Goal: Communication & Community: Ask a question

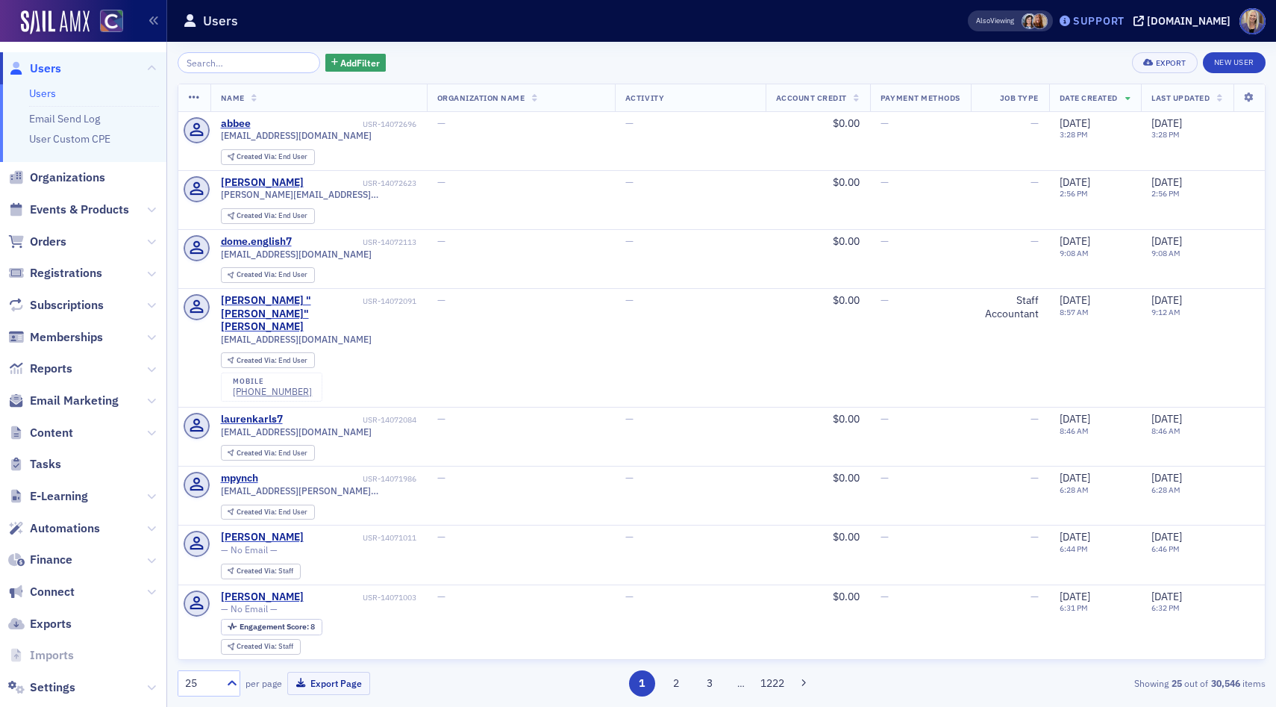
click at [1099, 27] on div "Support" at bounding box center [1098, 20] width 51 height 13
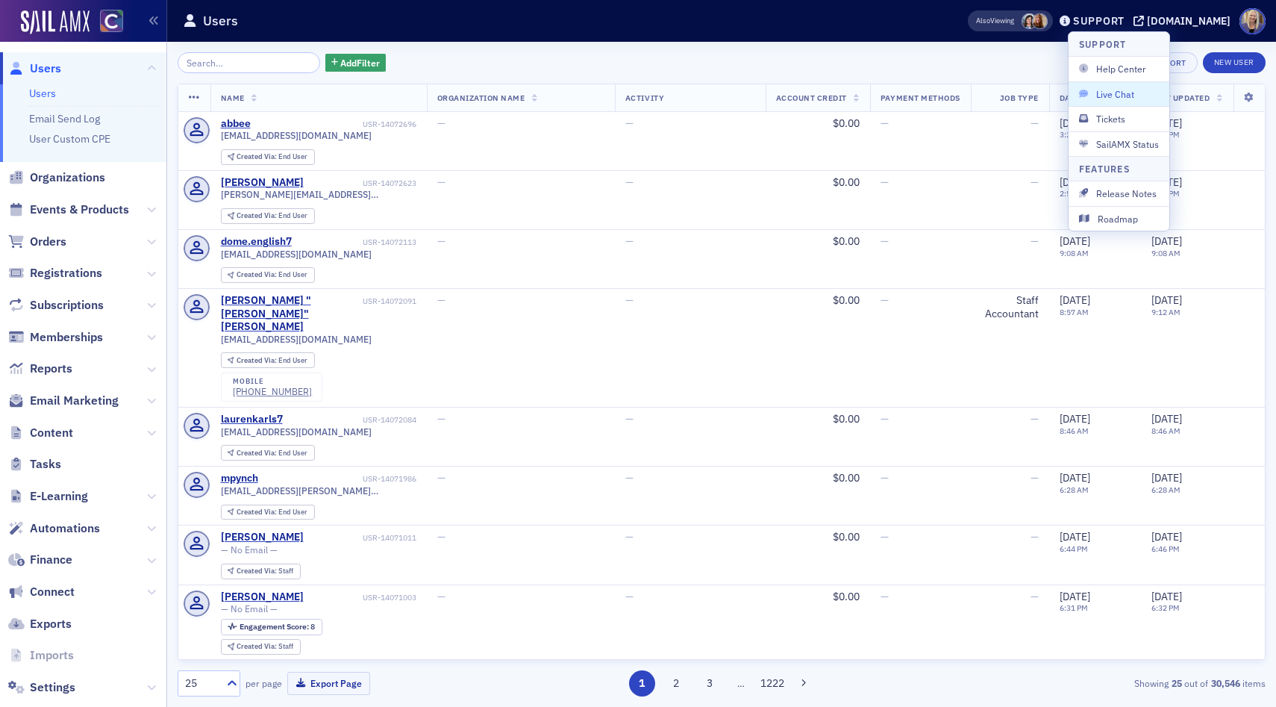
click at [1114, 95] on span "Live Chat" at bounding box center [1119, 93] width 80 height 13
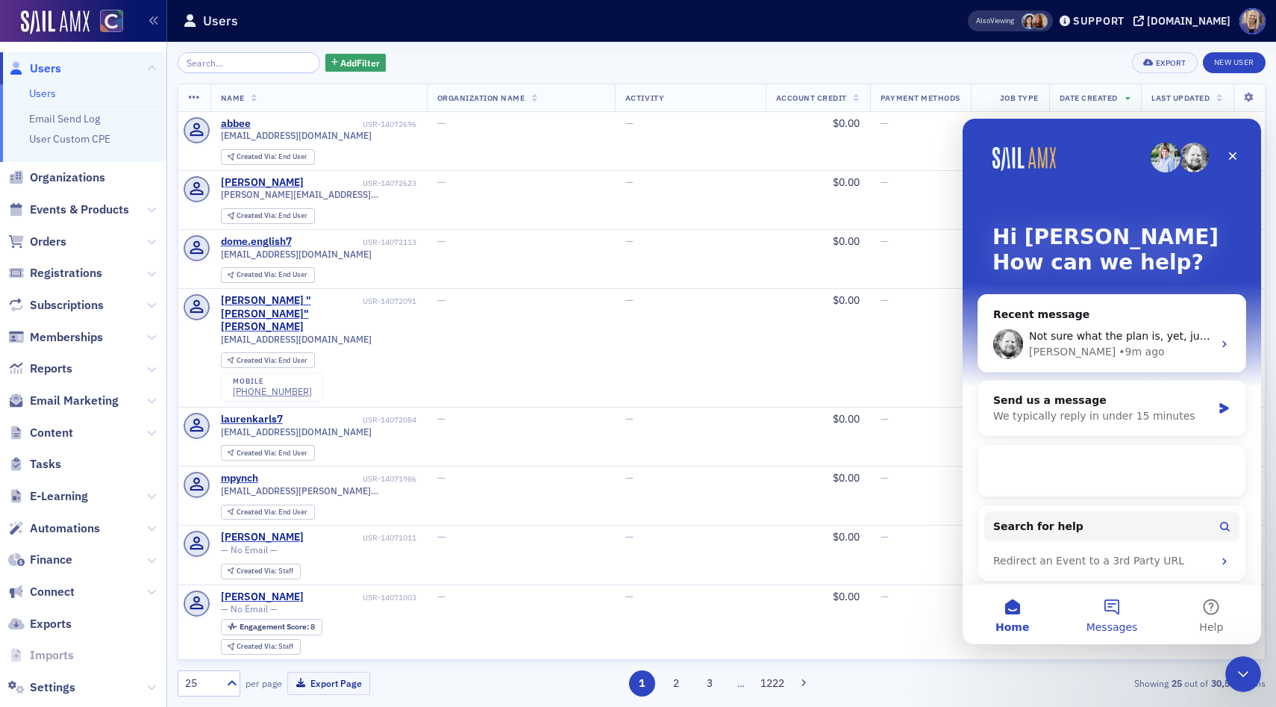
click at [1117, 622] on span "Messages" at bounding box center [1112, 627] width 51 height 10
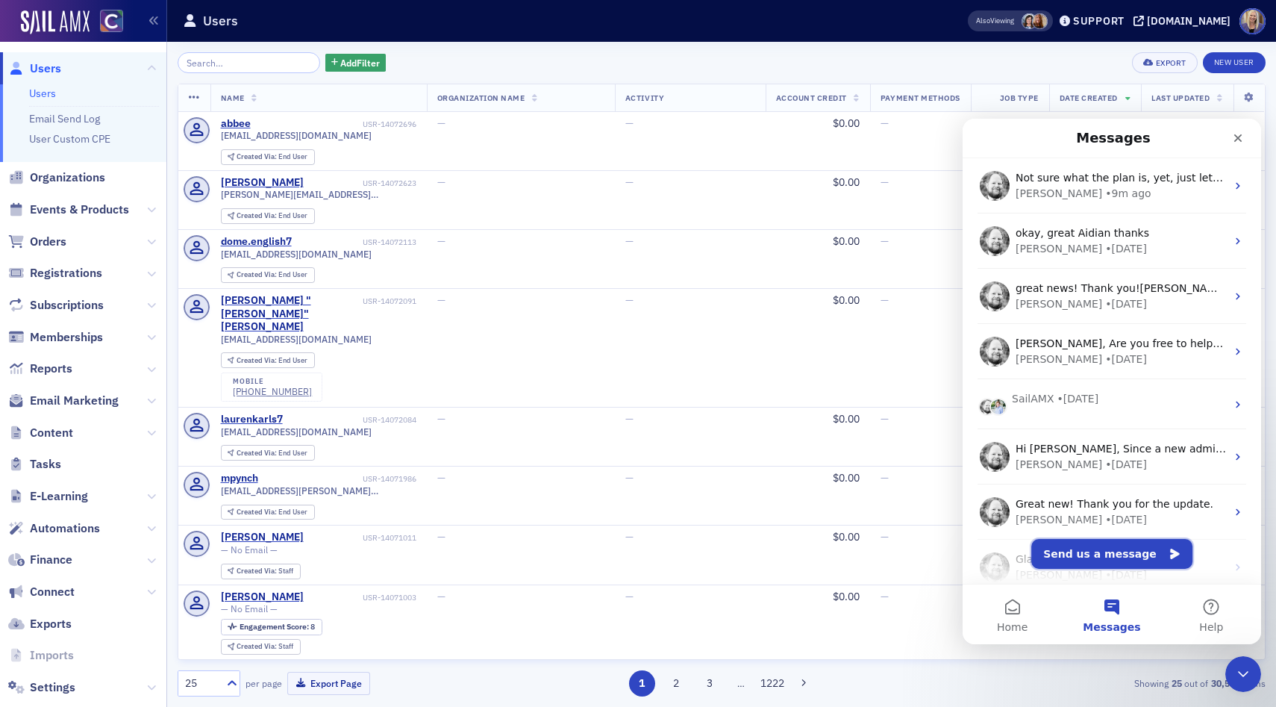
click at [1109, 546] on button "Send us a message" at bounding box center [1111, 554] width 161 height 30
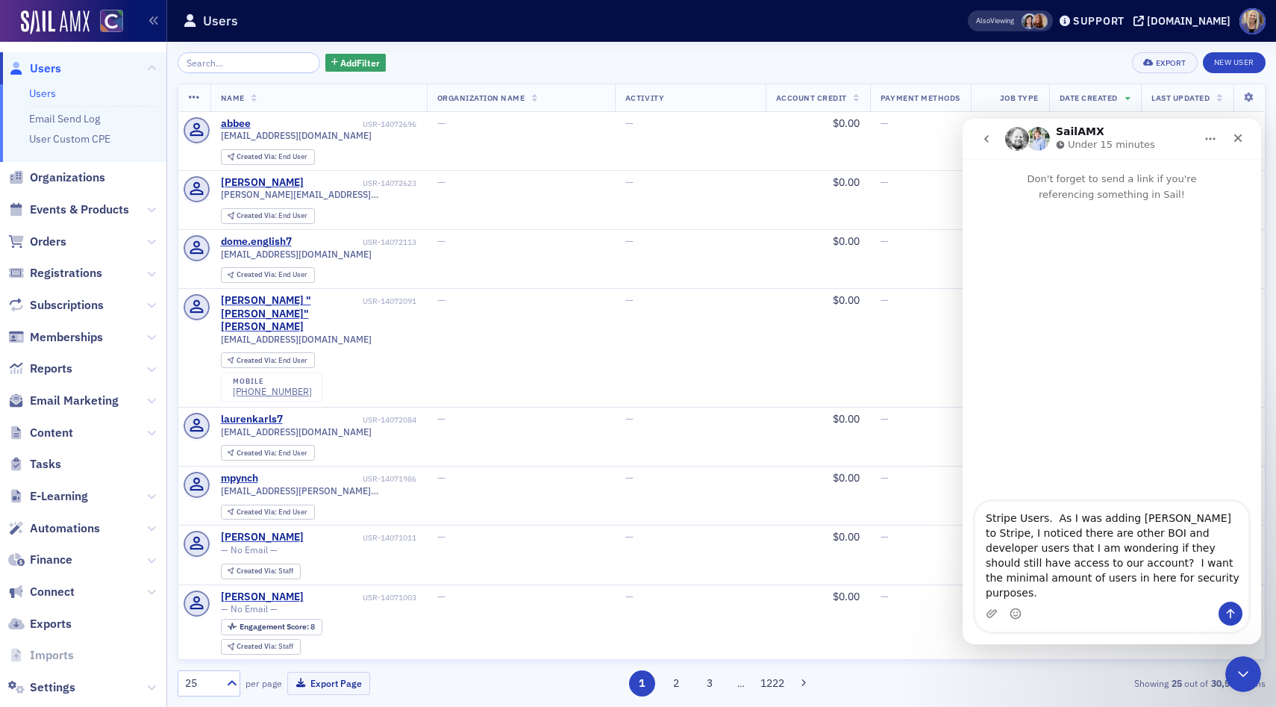
type textarea "Stripe Users. As I was adding [PERSON_NAME] to Stripe, I noticed there are othe…"
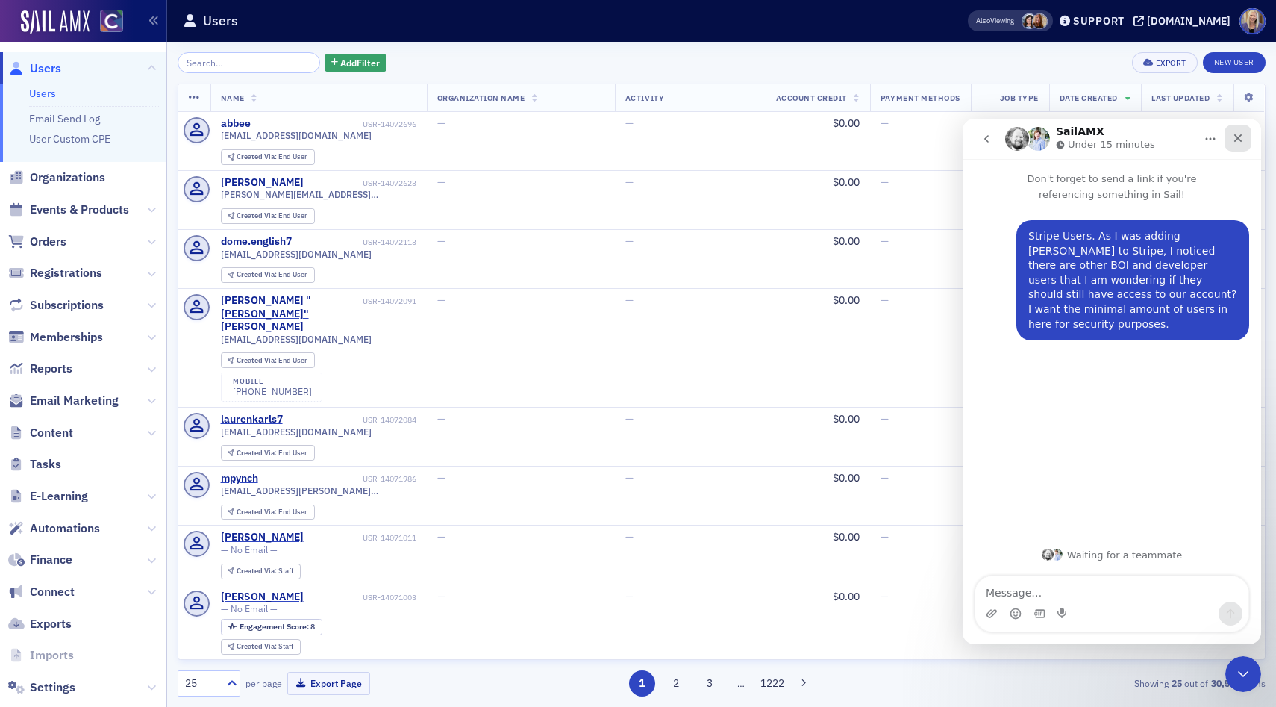
click at [1238, 140] on icon "Close" at bounding box center [1238, 138] width 12 height 12
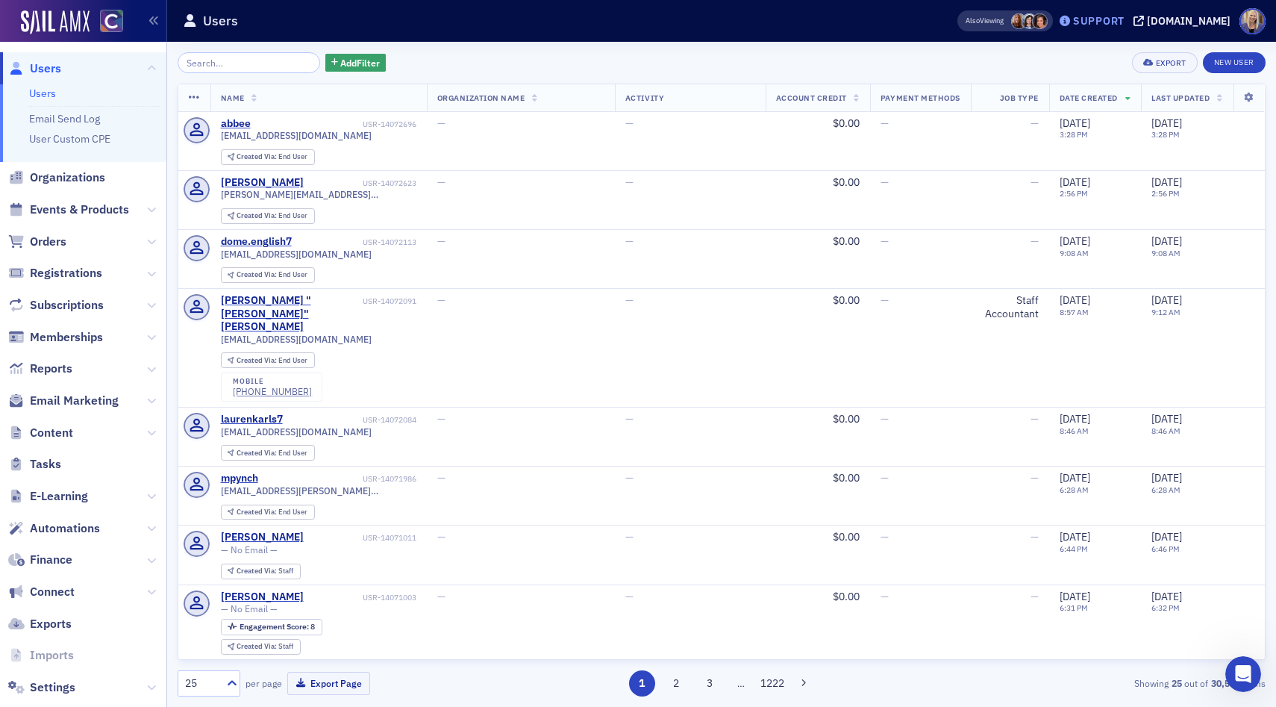
scroll to position [284, 0]
click at [1115, 21] on div "Support" at bounding box center [1098, 20] width 51 height 13
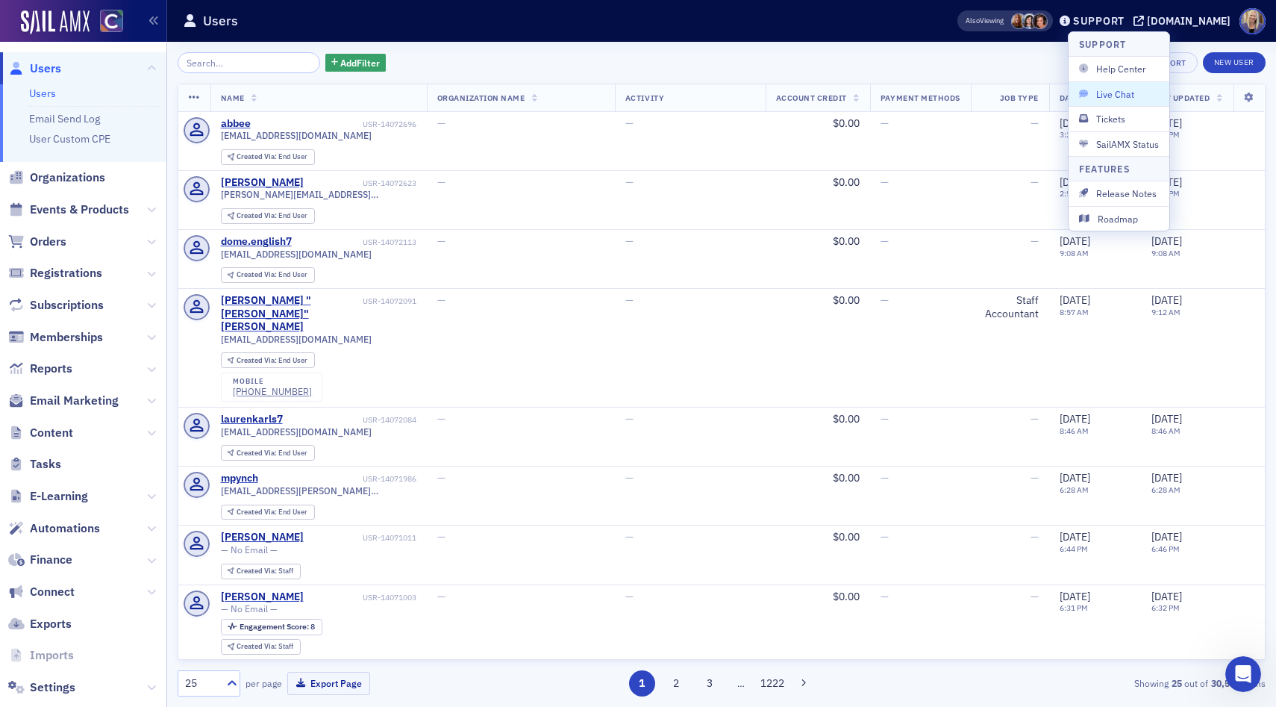
click at [1110, 94] on span "Live Chat" at bounding box center [1119, 93] width 80 height 13
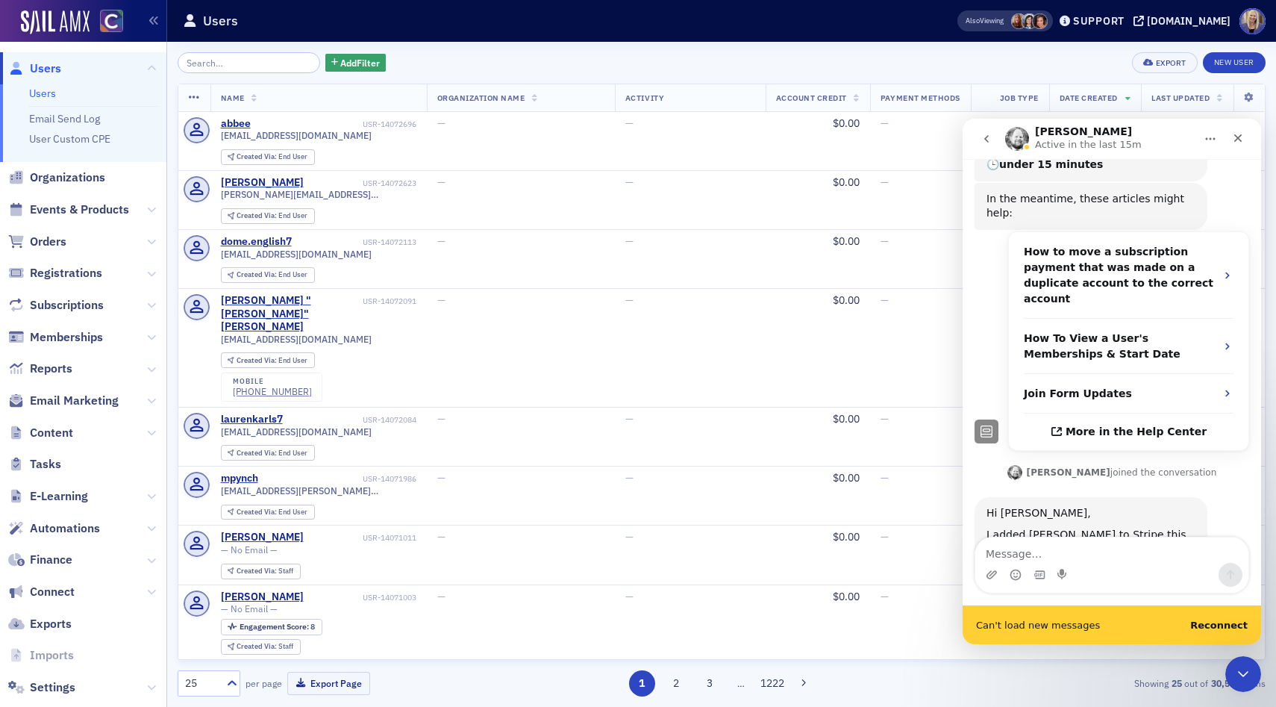
click at [1063, 556] on textarea "Message…" at bounding box center [1111, 549] width 273 height 25
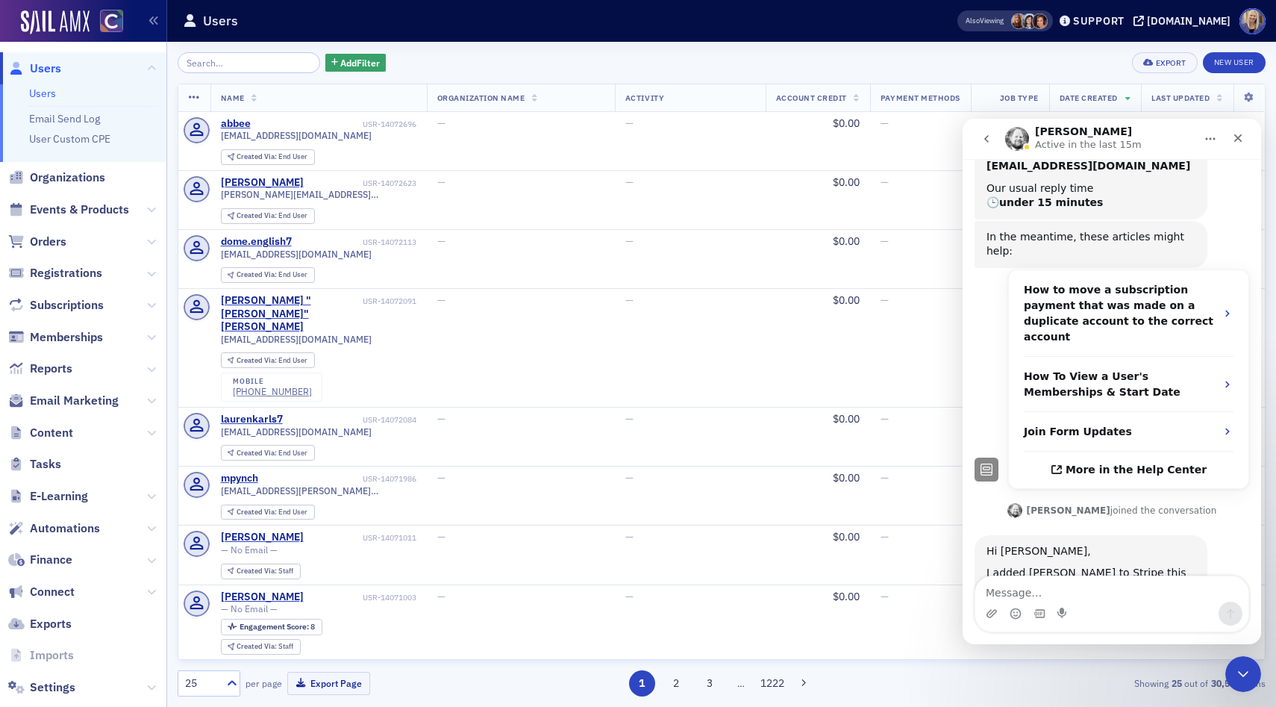
scroll to position [246, 0]
click at [1043, 590] on textarea "Message…" at bounding box center [1111, 588] width 273 height 25
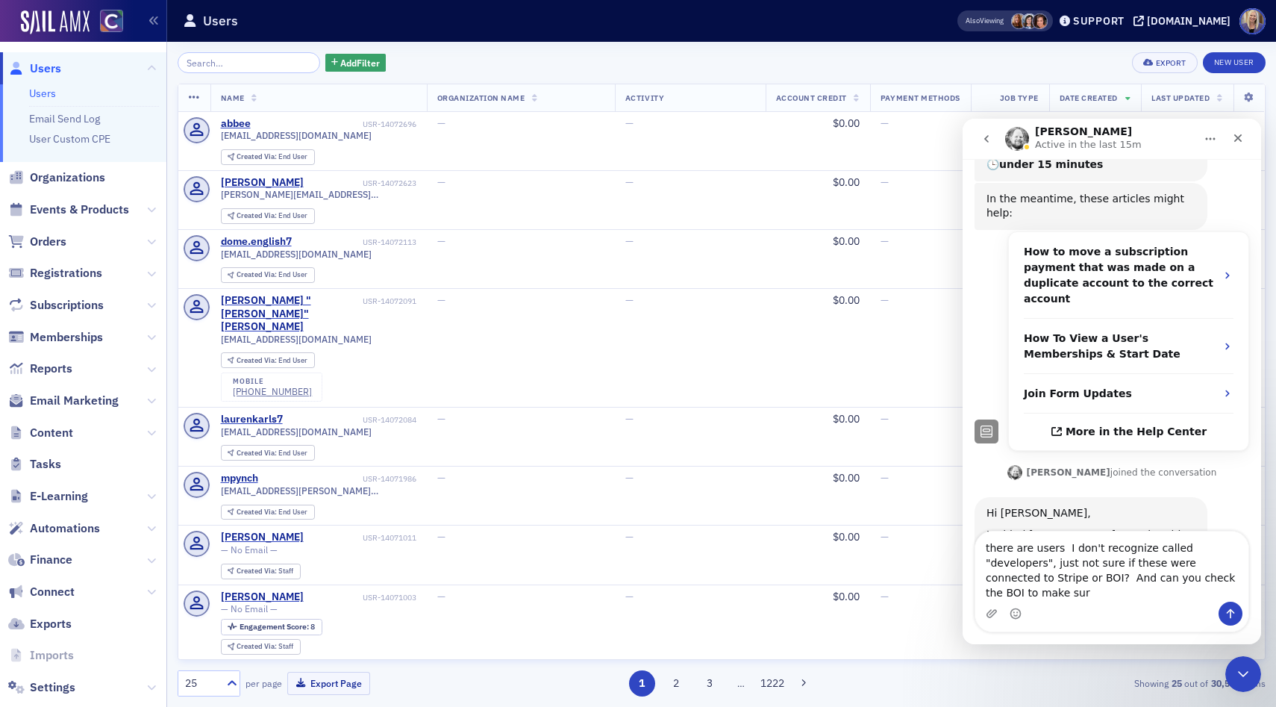
scroll to position [290, 0]
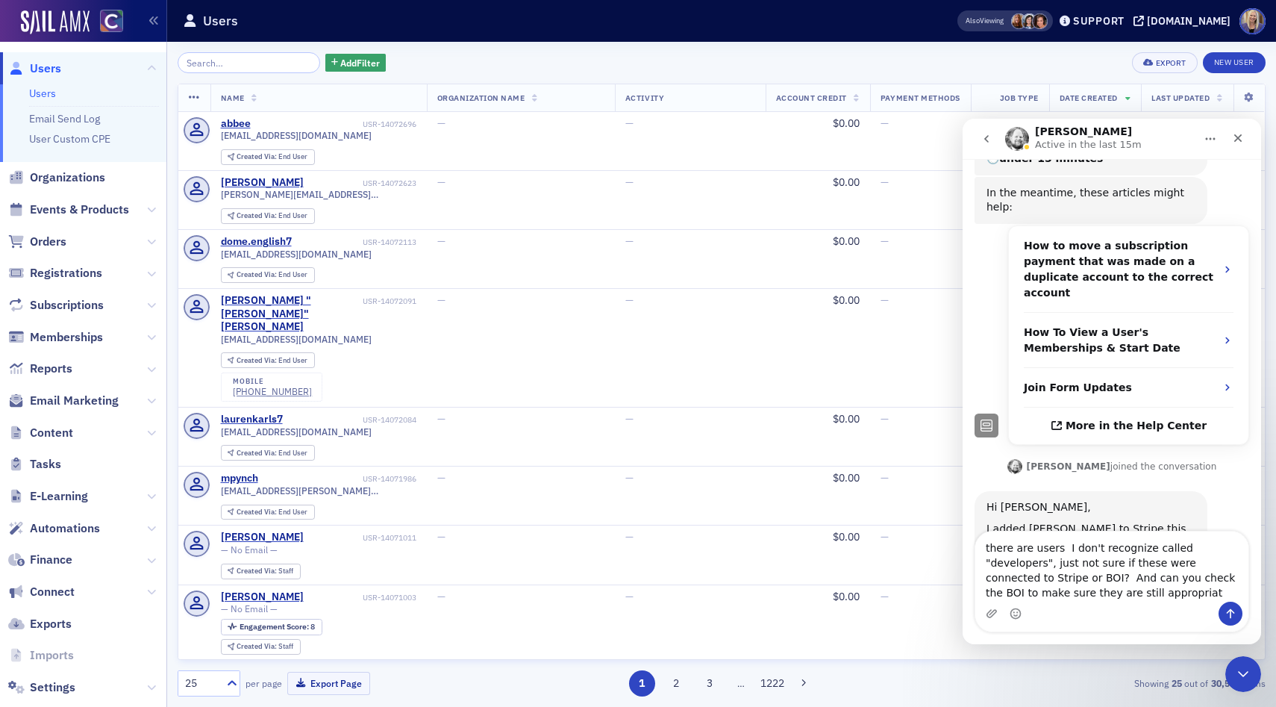
type textarea "there are users I don't recognize called "developers", just not sure if these w…"
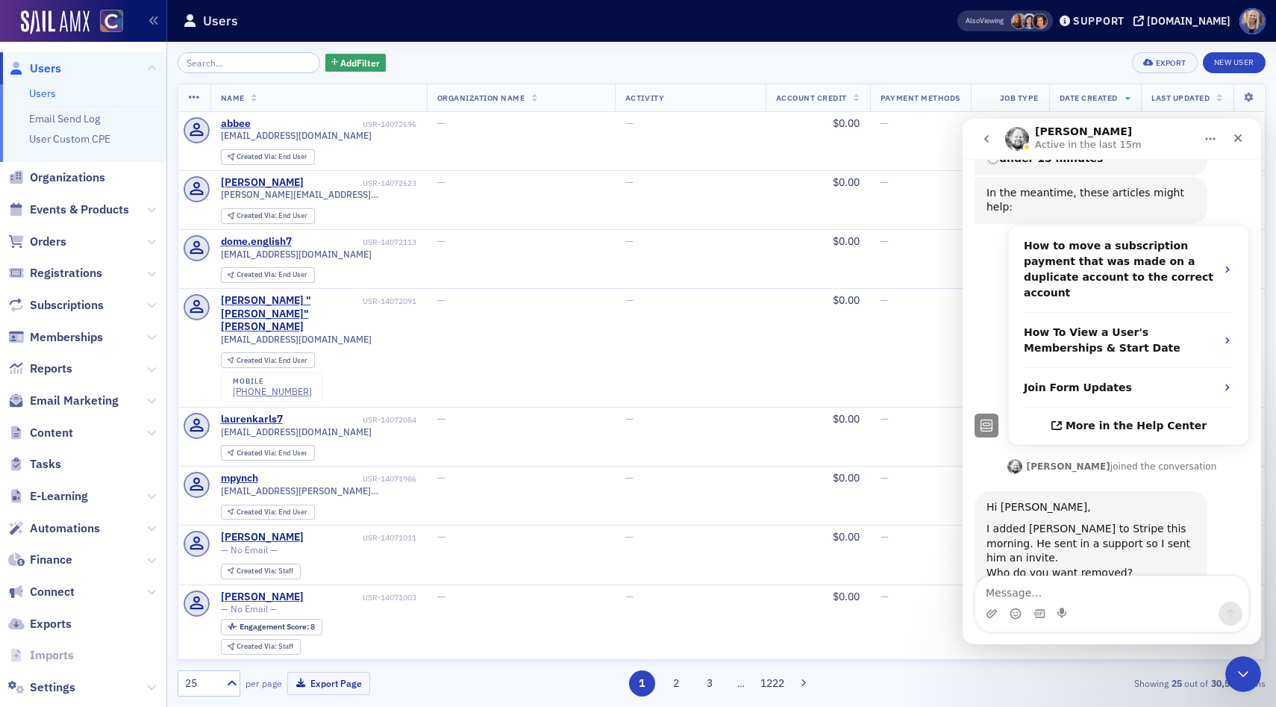
scroll to position [349, 0]
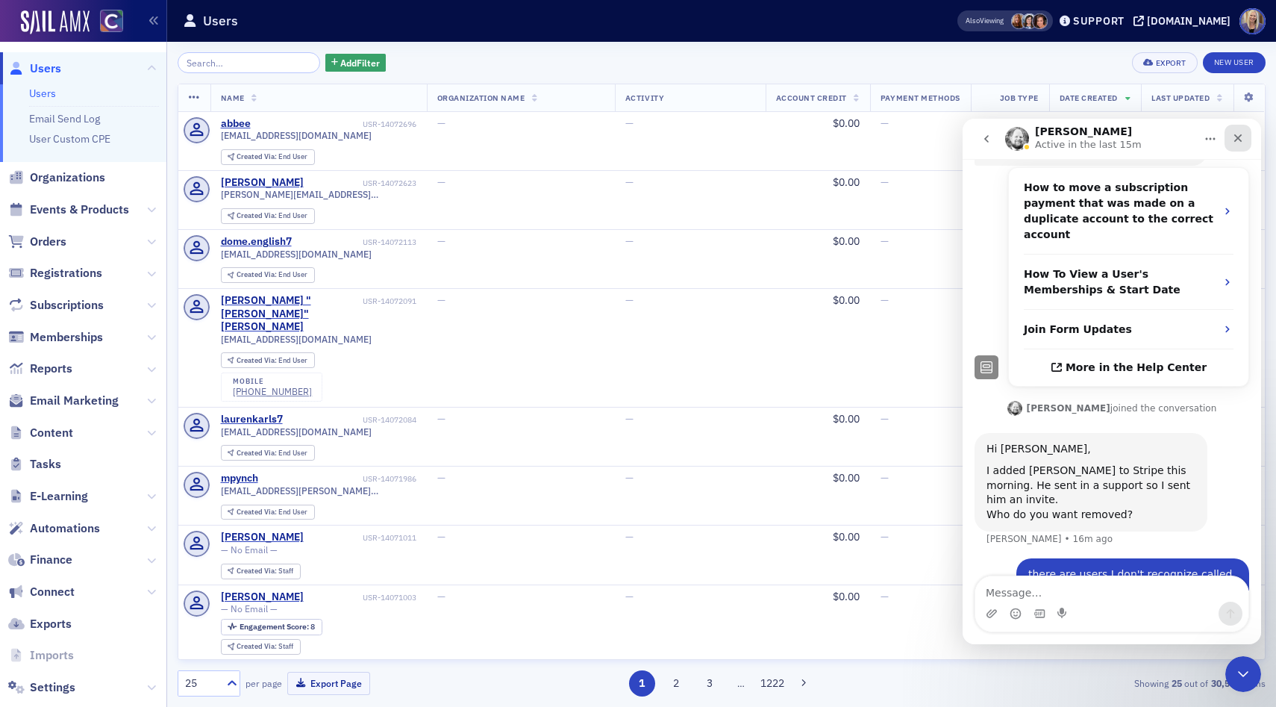
click at [1240, 133] on icon "Close" at bounding box center [1238, 138] width 12 height 12
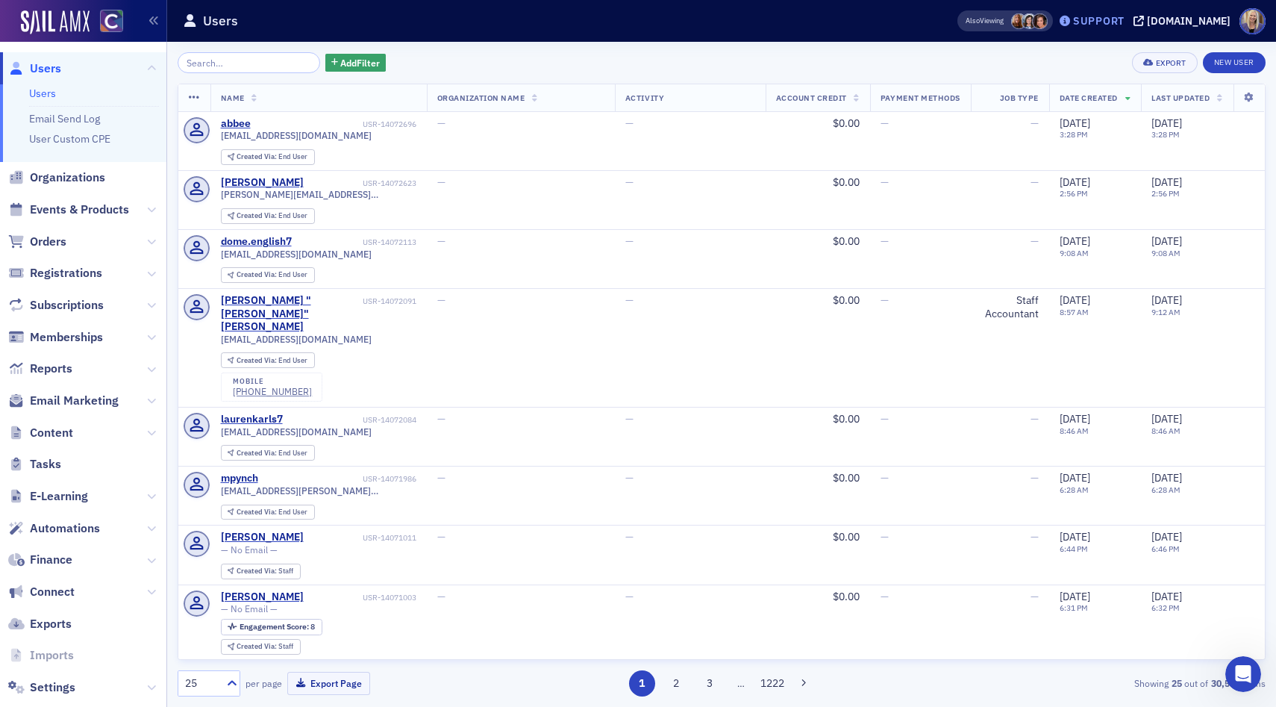
click at [1120, 18] on div "Support" at bounding box center [1098, 20] width 51 height 13
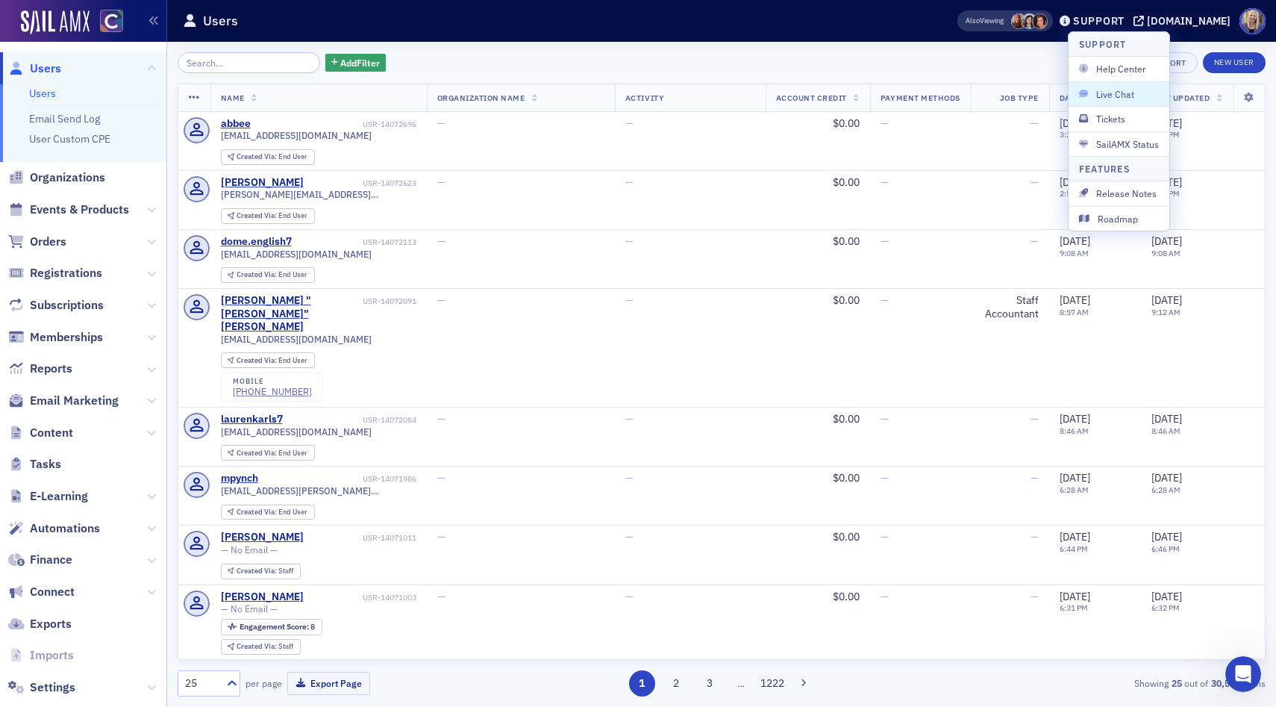
click at [1115, 90] on span "Live Chat" at bounding box center [1119, 93] width 80 height 13
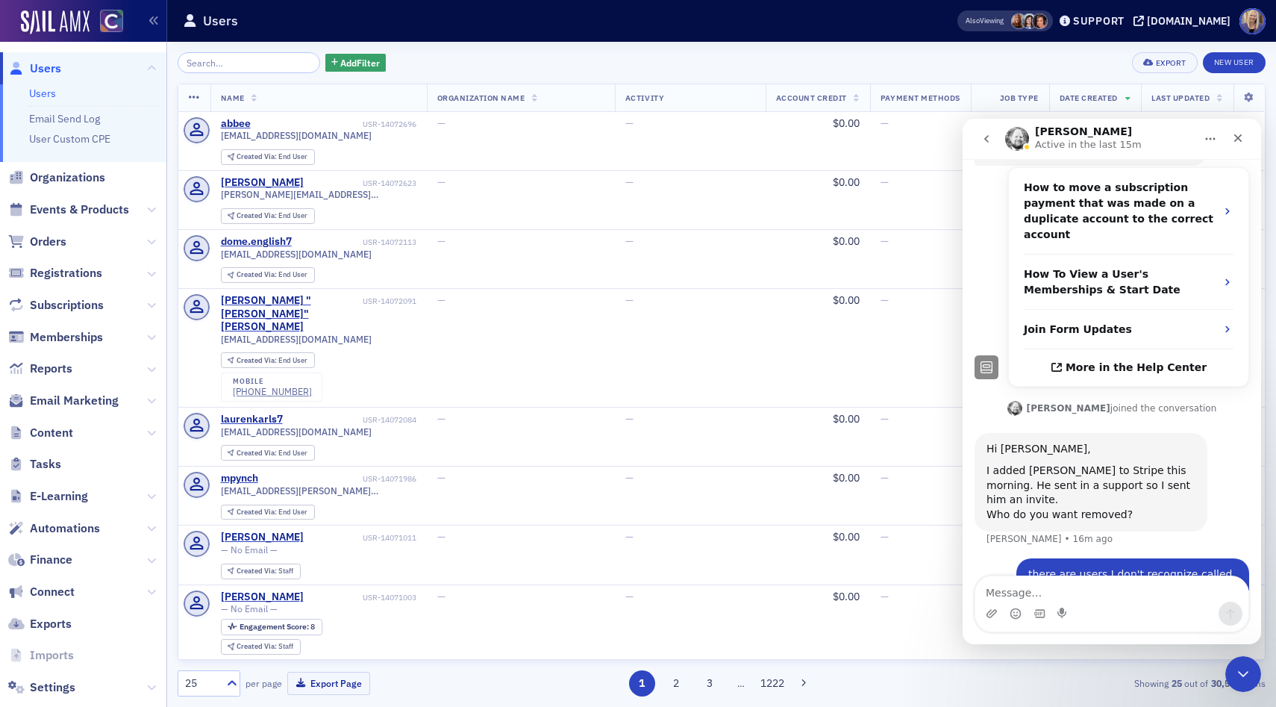
click at [984, 139] on icon "go back" at bounding box center [987, 139] width 12 height 12
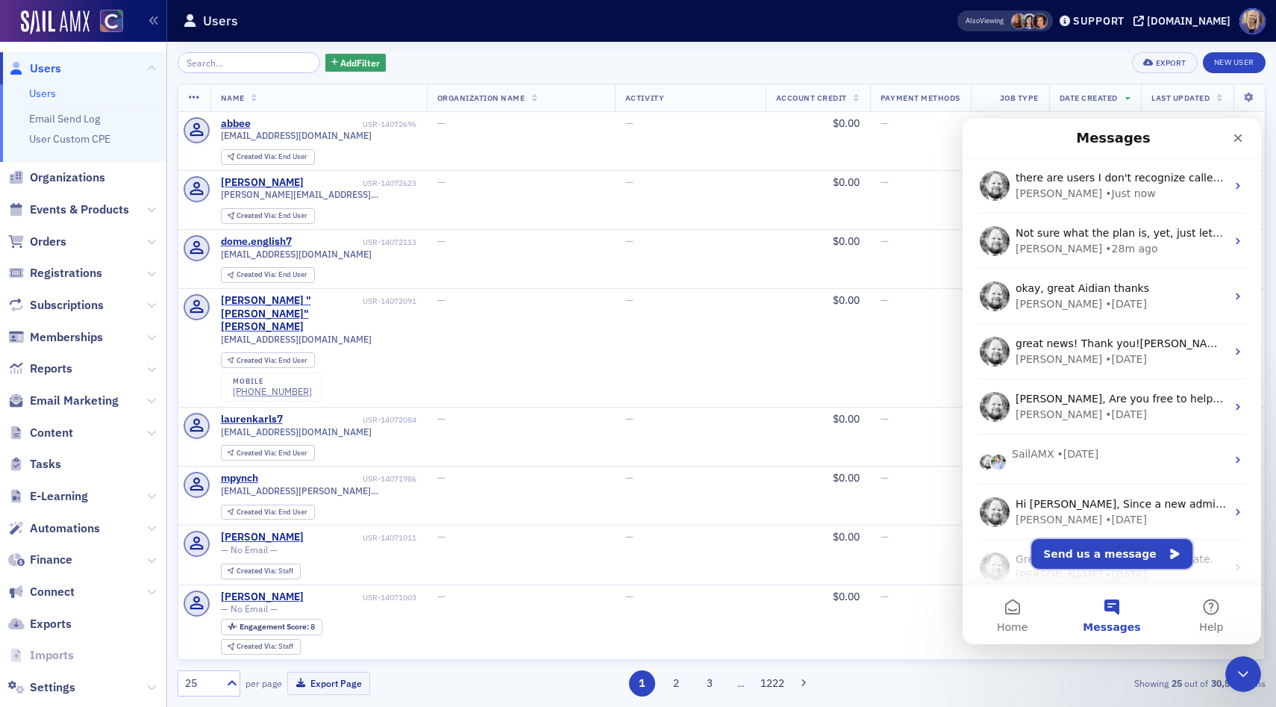
click at [1109, 555] on button "Send us a message" at bounding box center [1111, 554] width 161 height 30
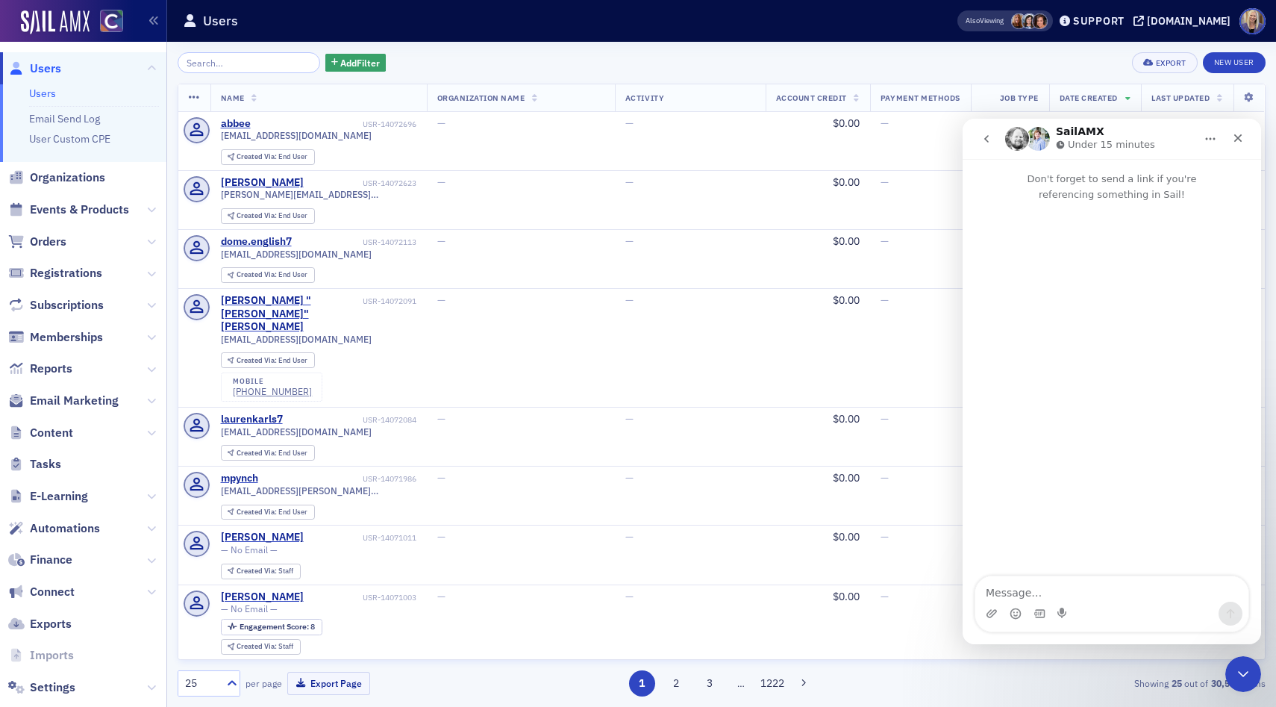
click at [1092, 596] on textarea "Message…" at bounding box center [1111, 588] width 273 height 25
type textarea "M"
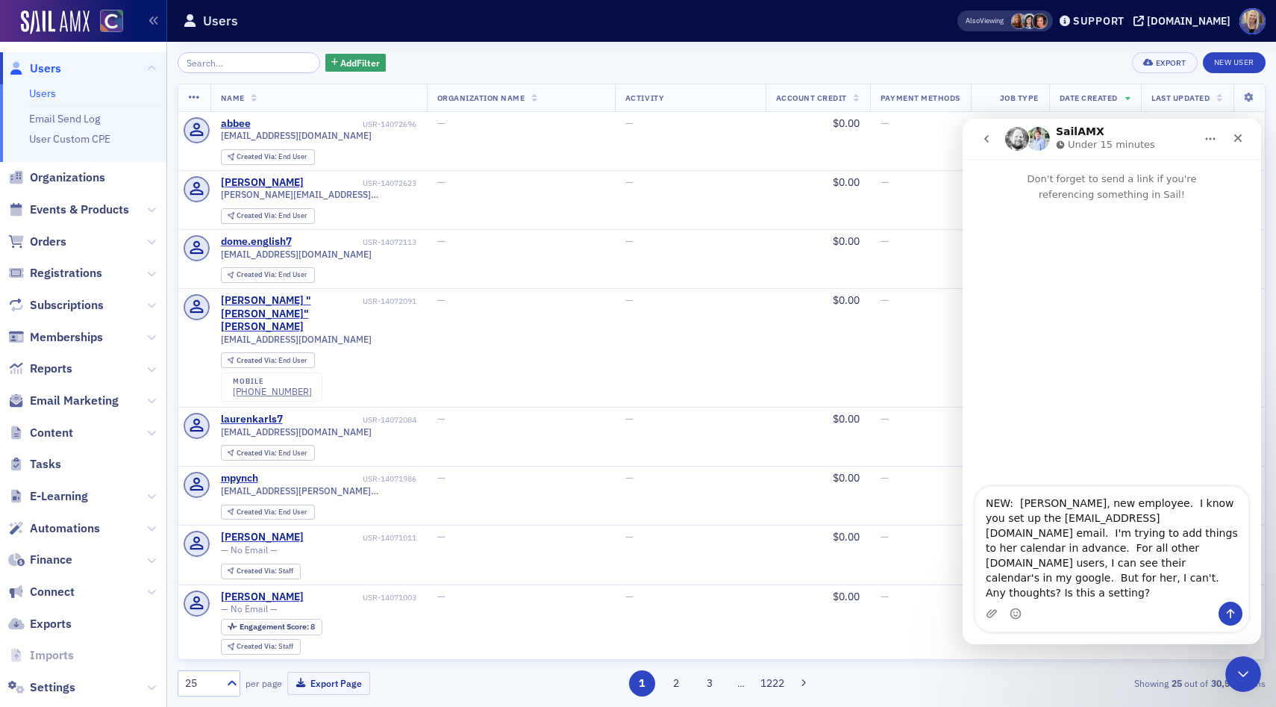
type textarea "NEW: [PERSON_NAME], new employee. I know you set up the [EMAIL_ADDRESS][DOMAIN_…"
click at [990, 615] on icon "Upload attachment" at bounding box center [992, 613] width 10 height 8
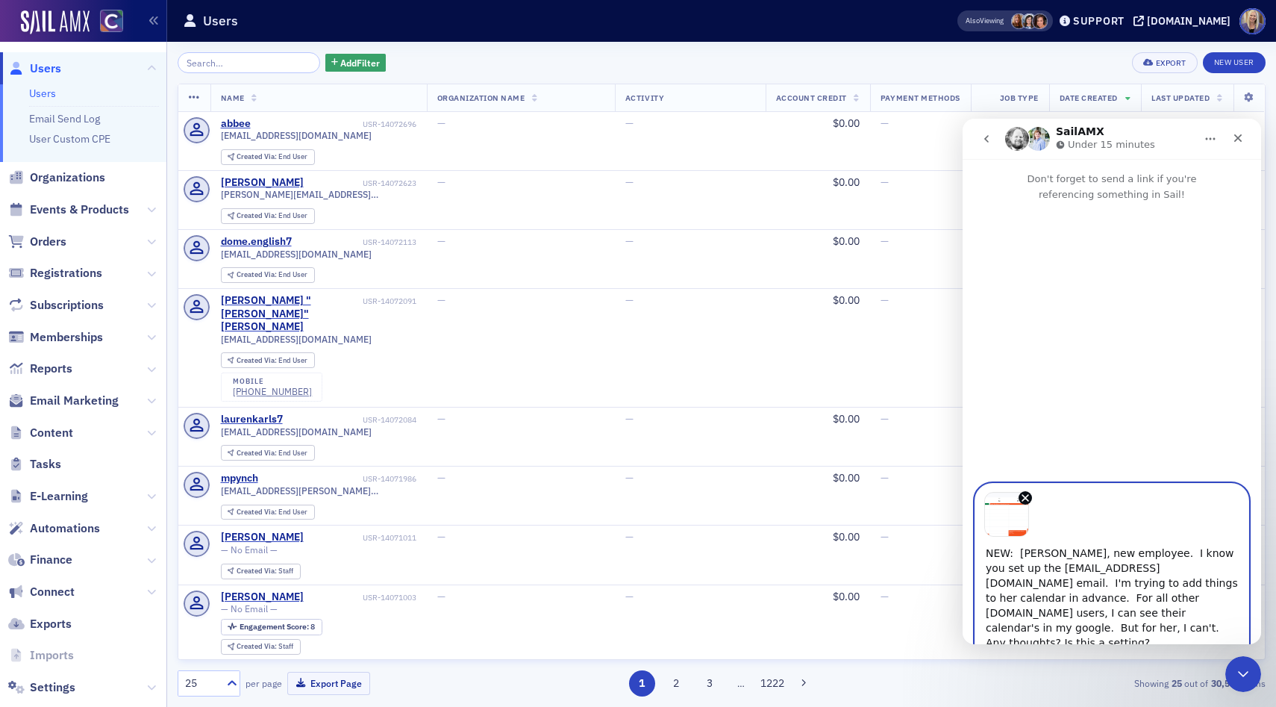
click at [1227, 652] on button "Send a message…" at bounding box center [1231, 664] width 24 height 24
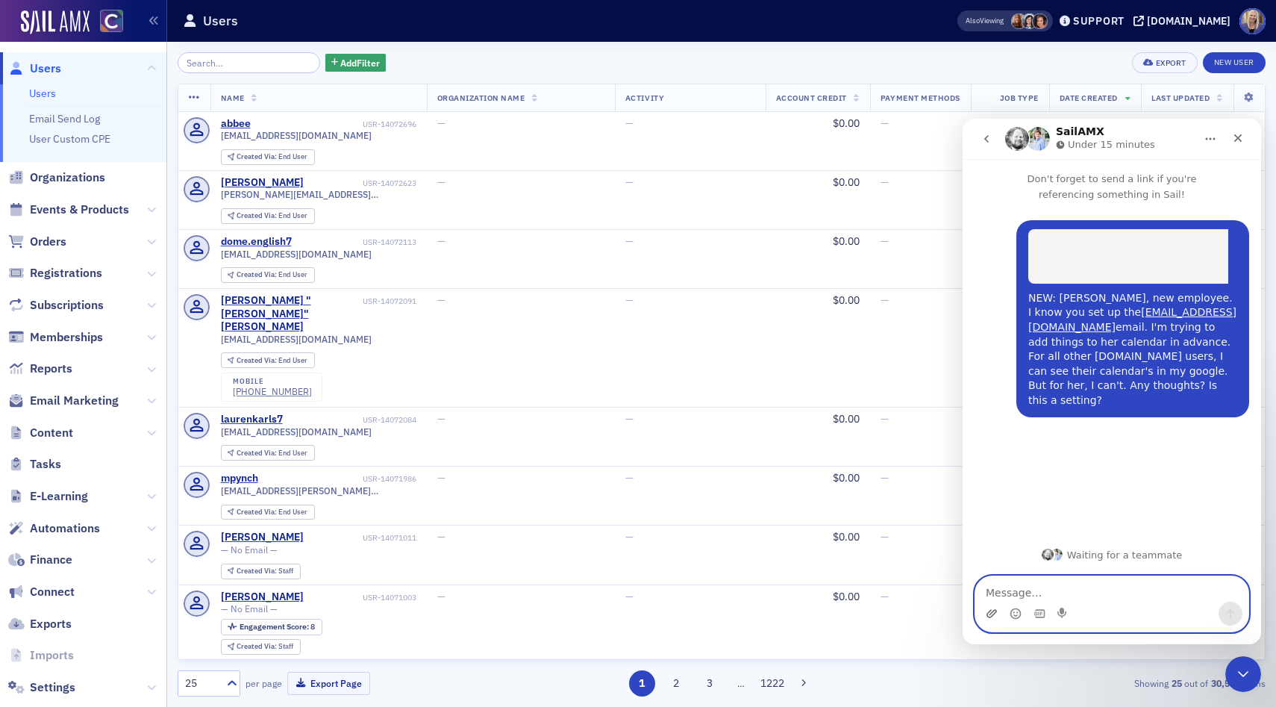
click at [993, 617] on icon "Upload attachment" at bounding box center [992, 614] width 12 height 12
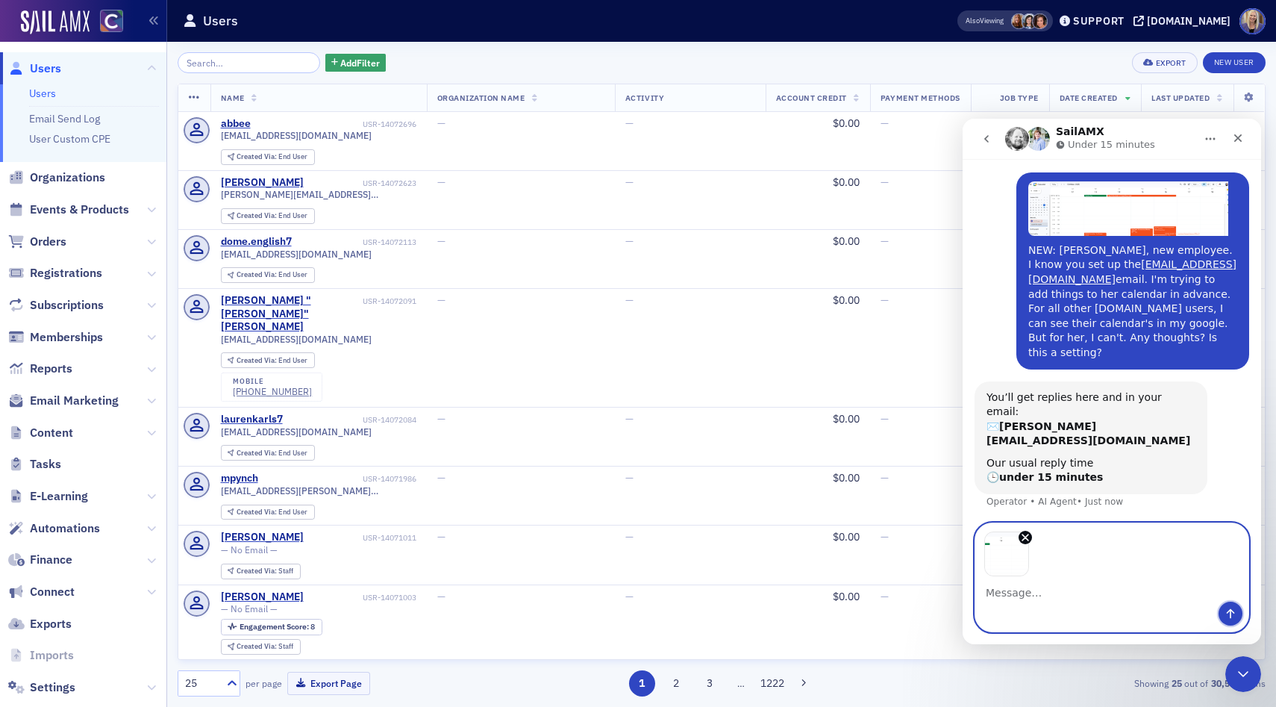
click at [1228, 614] on icon "Send a message…" at bounding box center [1231, 614] width 12 height 12
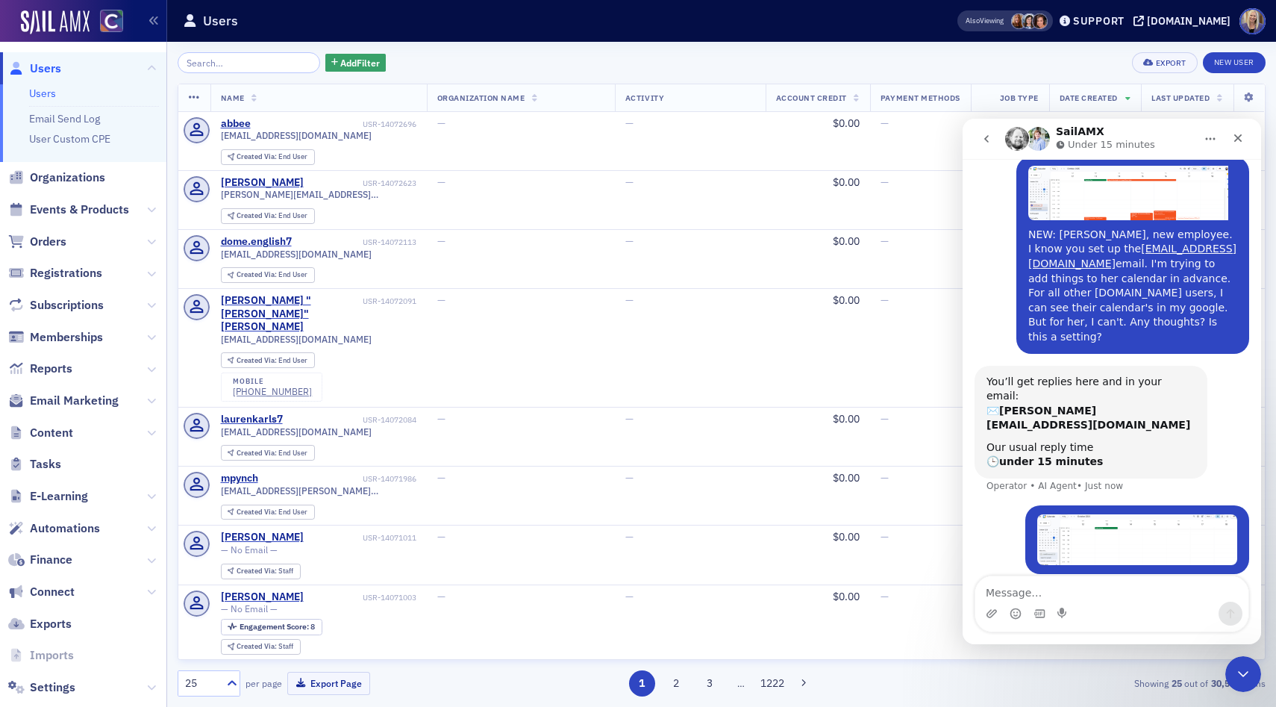
scroll to position [75, 0]
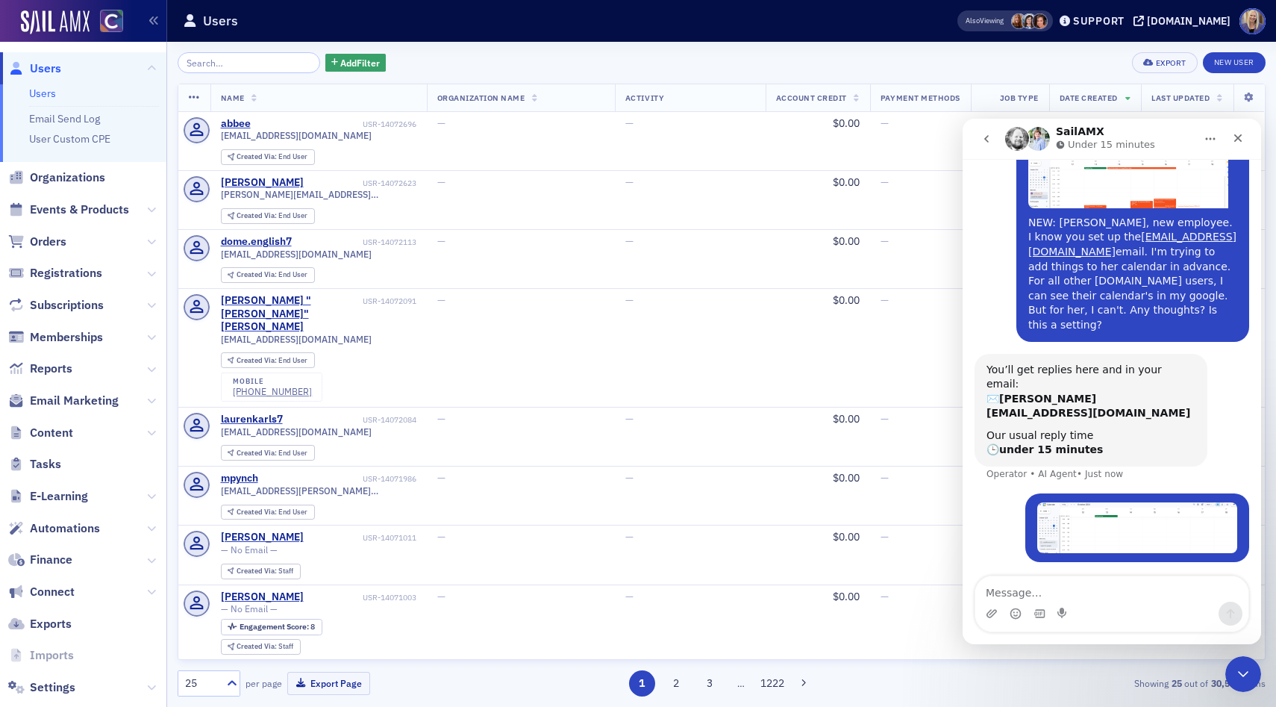
click at [1108, 198] on img "Alicia says…" at bounding box center [1128, 181] width 200 height 54
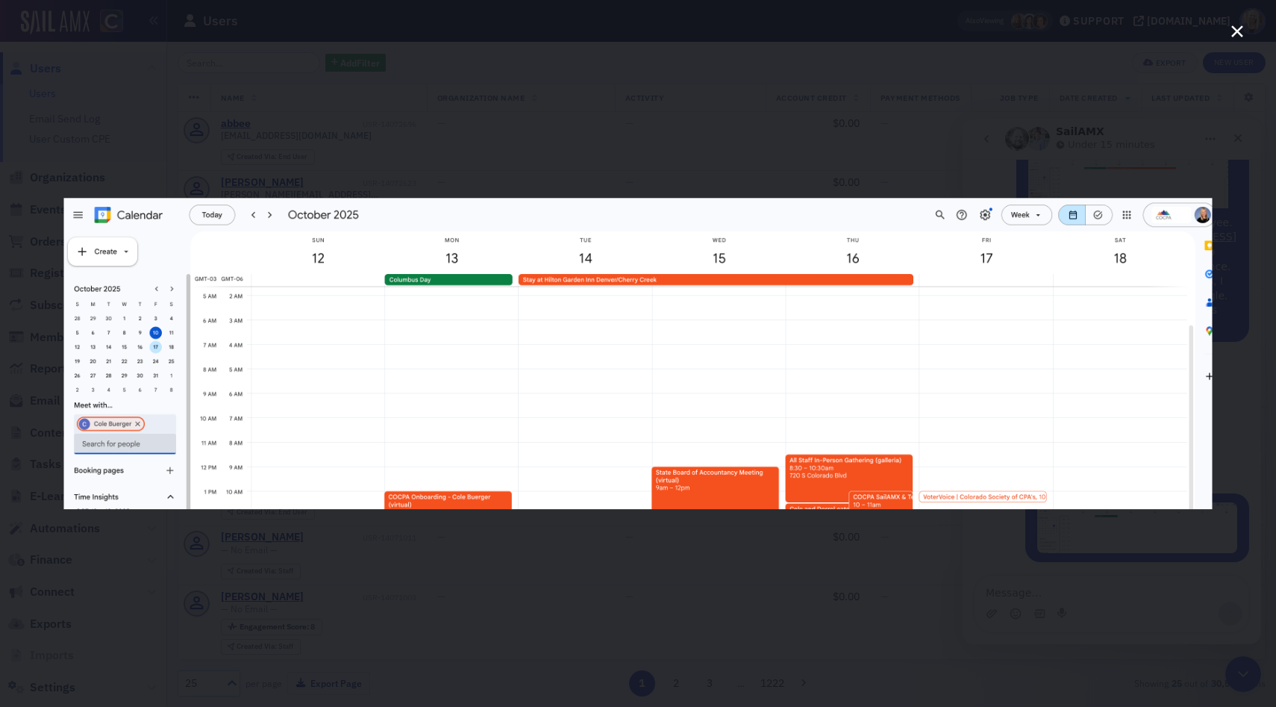
click at [1240, 31] on icon "Close" at bounding box center [1237, 31] width 18 height 18
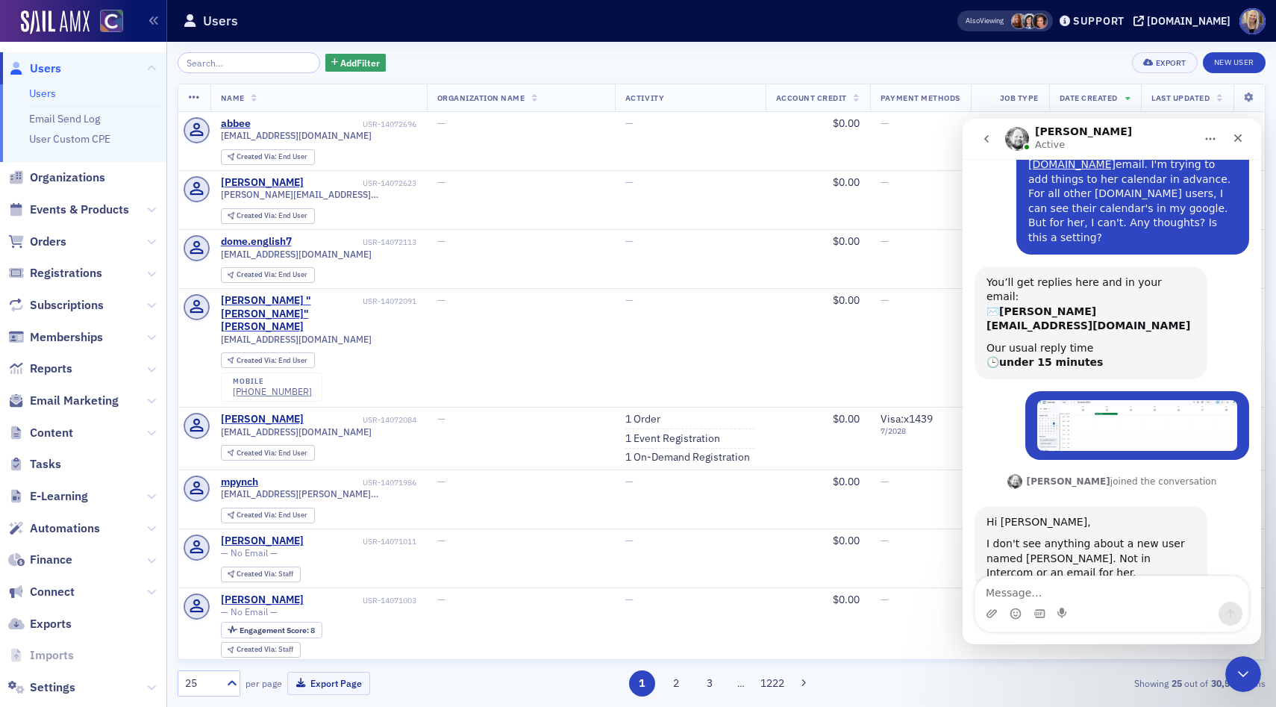
scroll to position [163, 0]
click at [1047, 595] on textarea "Message…" at bounding box center [1111, 588] width 273 height 25
type textarea "A"
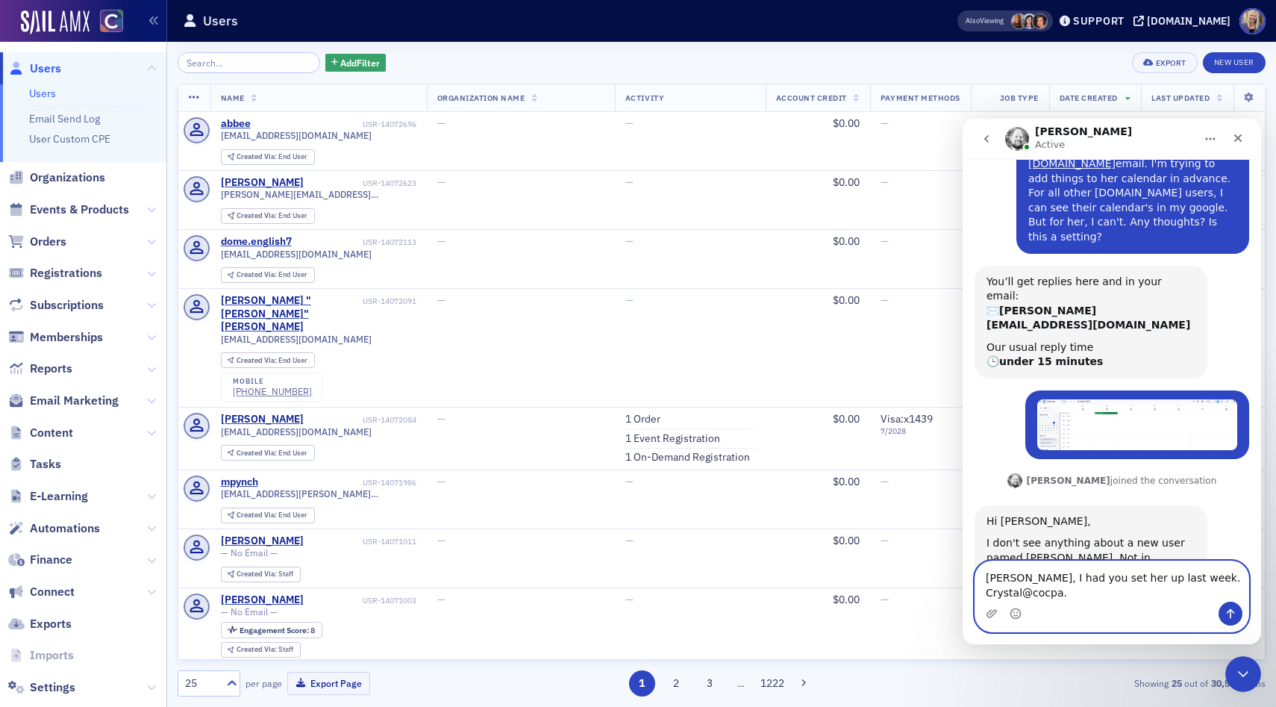
scroll to position [178, 0]
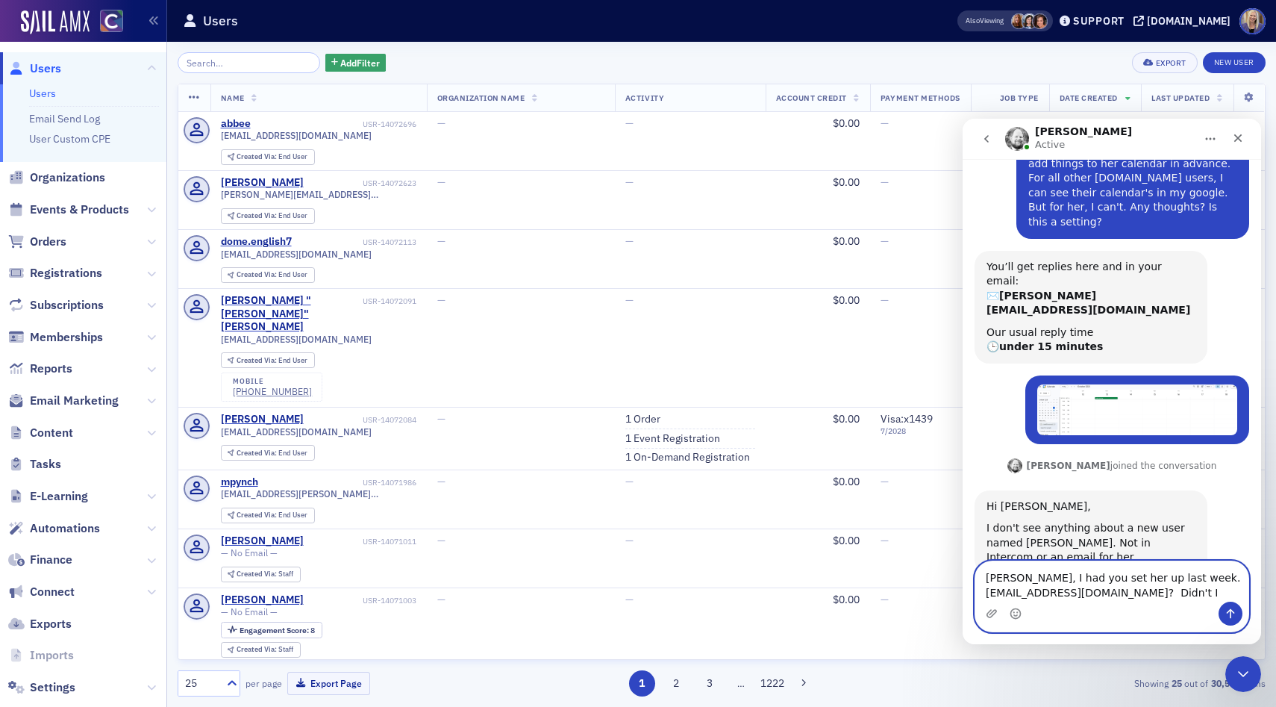
type textarea "[PERSON_NAME], I had you set her up last week. [EMAIL_ADDRESS][DOMAIN_NAME]? Di…"
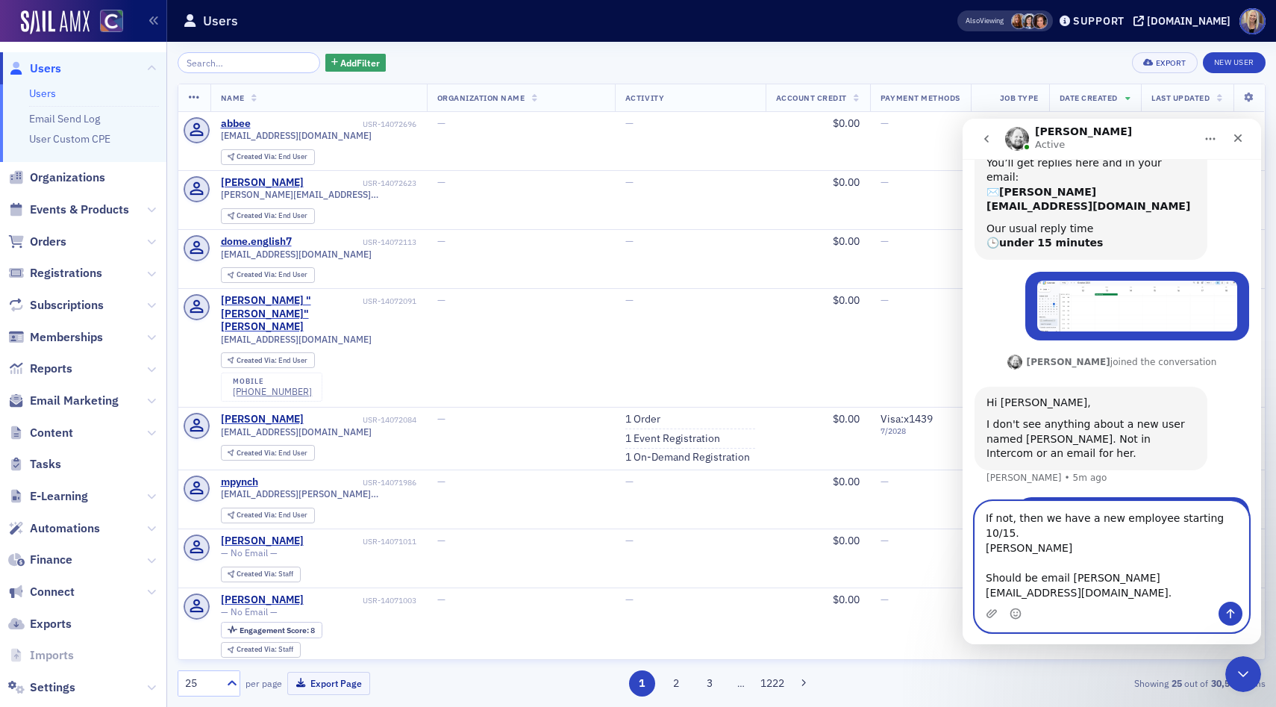
scroll to position [297, 0]
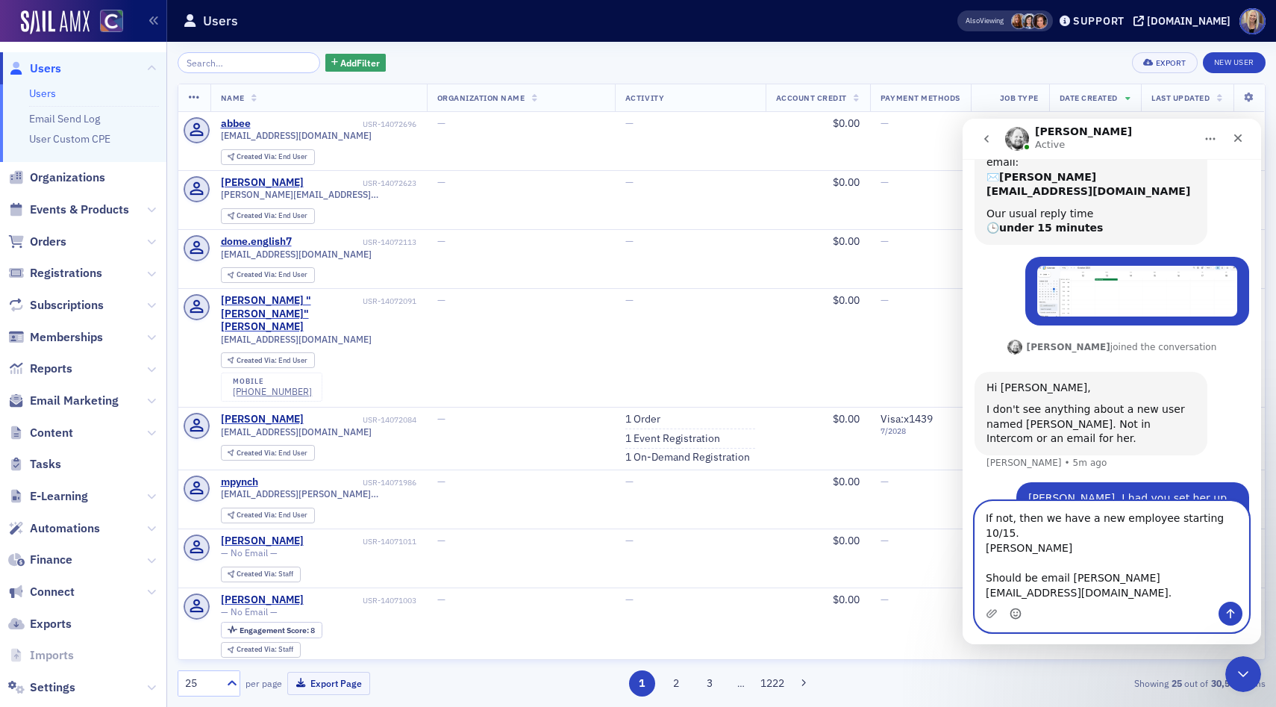
click at [1017, 615] on icon "Emoji picker" at bounding box center [1015, 615] width 3 height 1
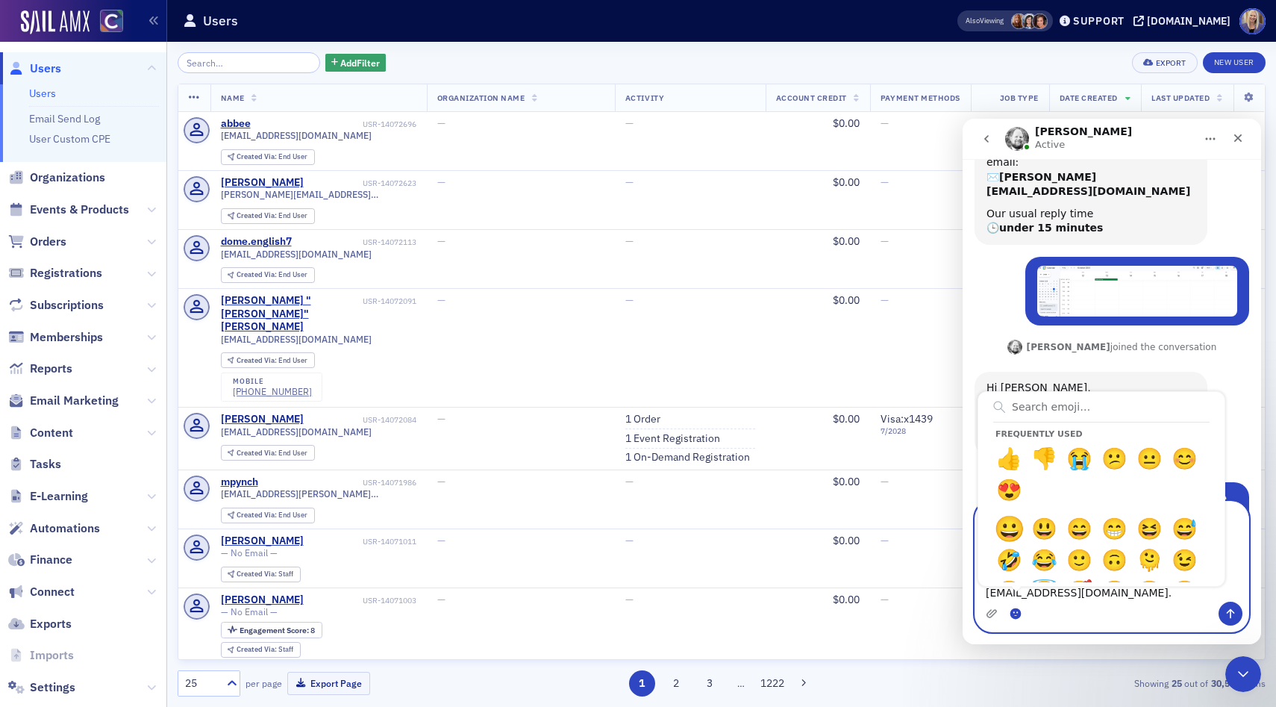
type textarea "If not, then we have a new employee starting 10/15. [PERSON_NAME] Should be ema…"
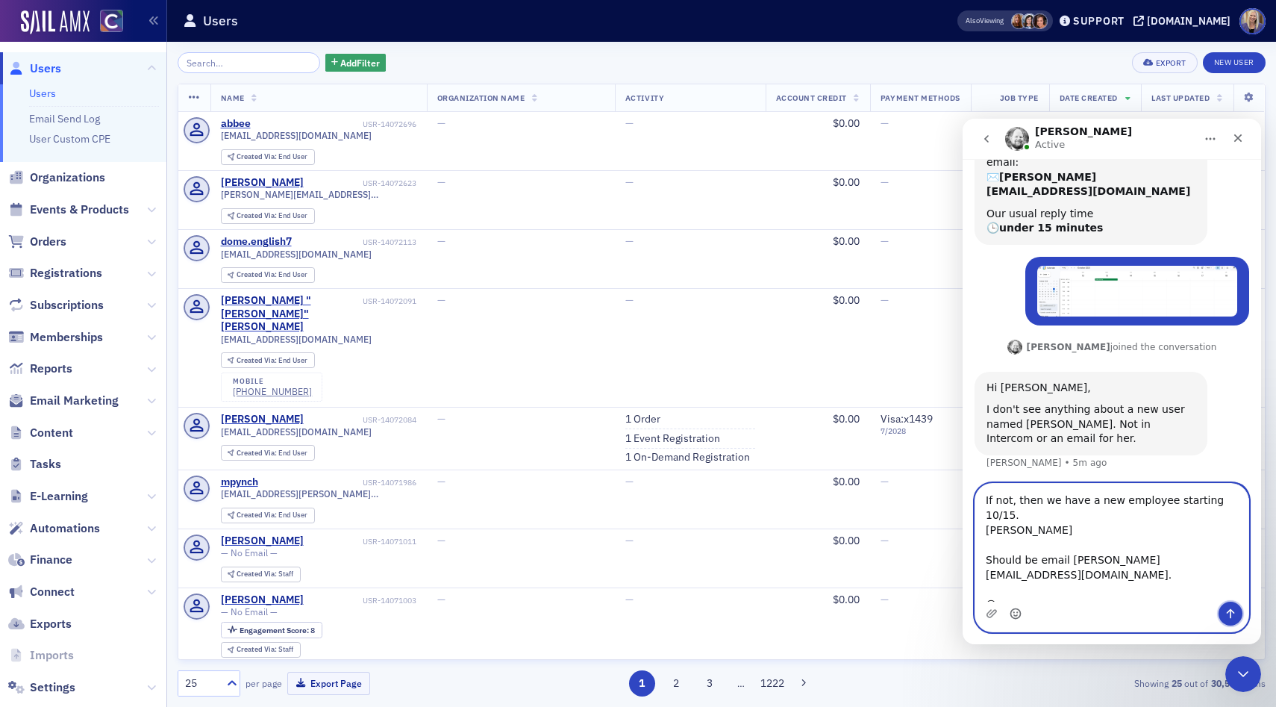
click at [1232, 615] on icon "Send a message…" at bounding box center [1231, 614] width 12 height 12
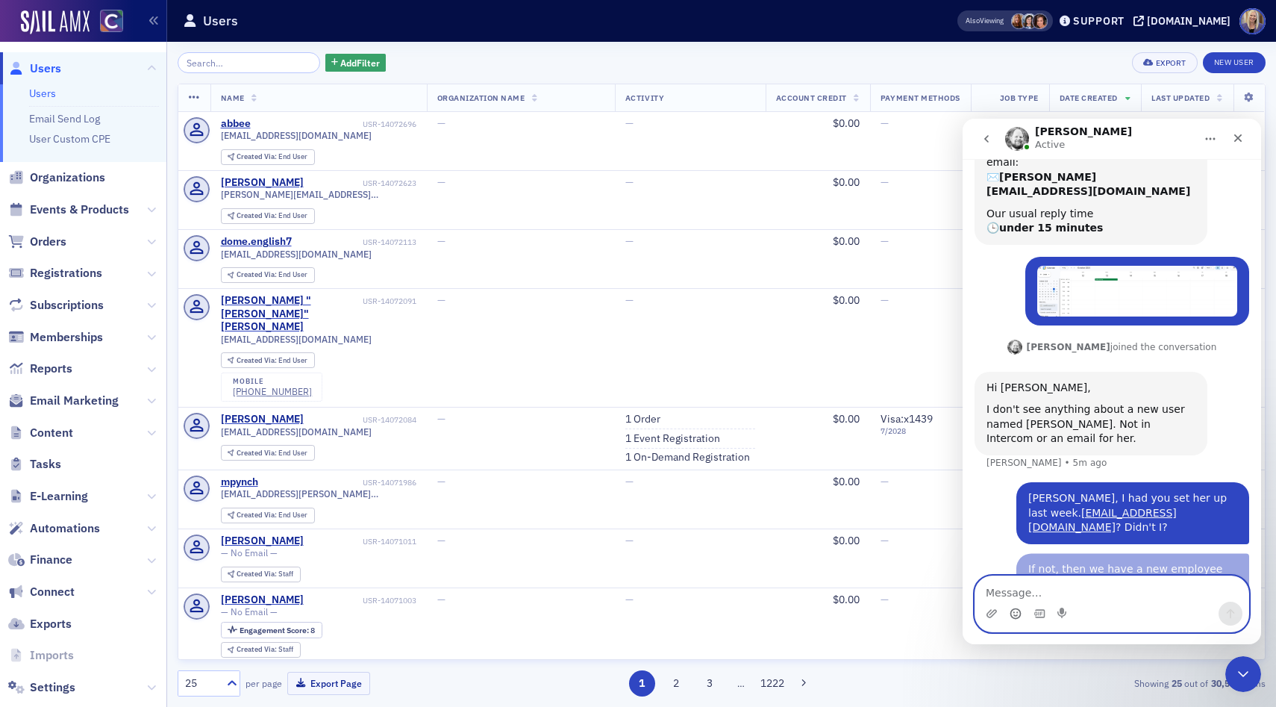
scroll to position [330, 0]
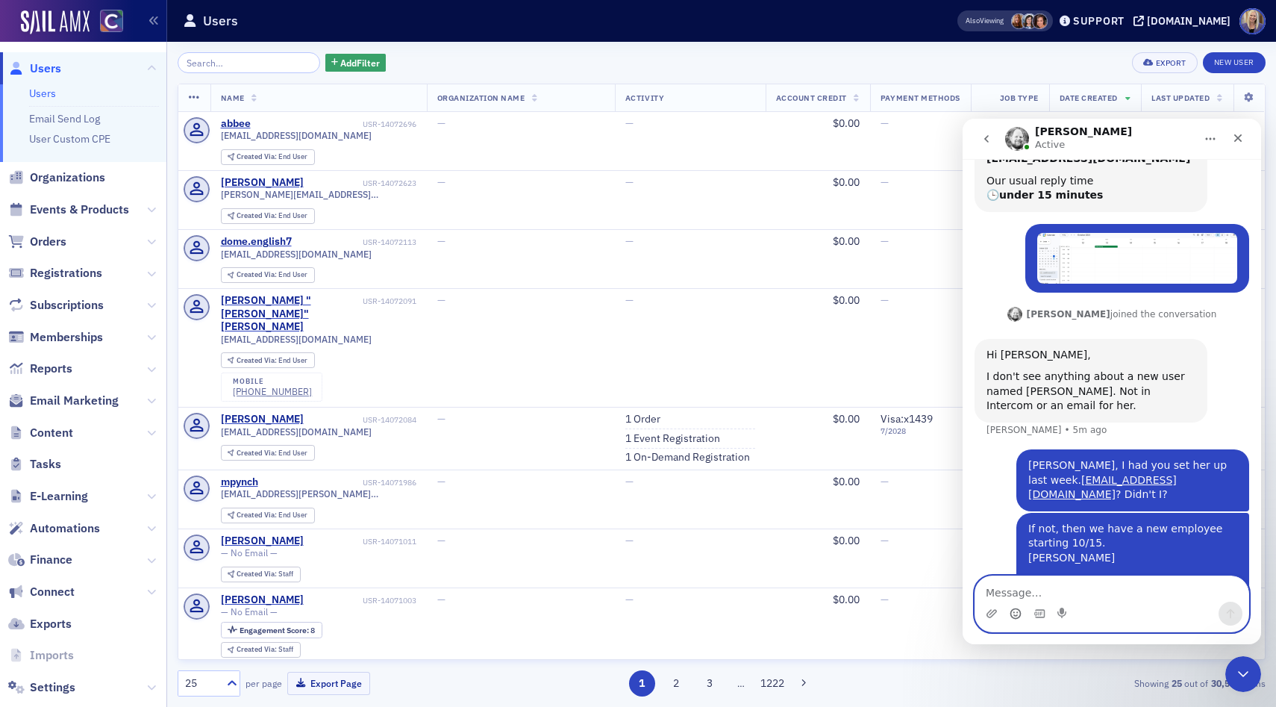
click at [1014, 616] on icon "Emoji picker" at bounding box center [1016, 614] width 12 height 12
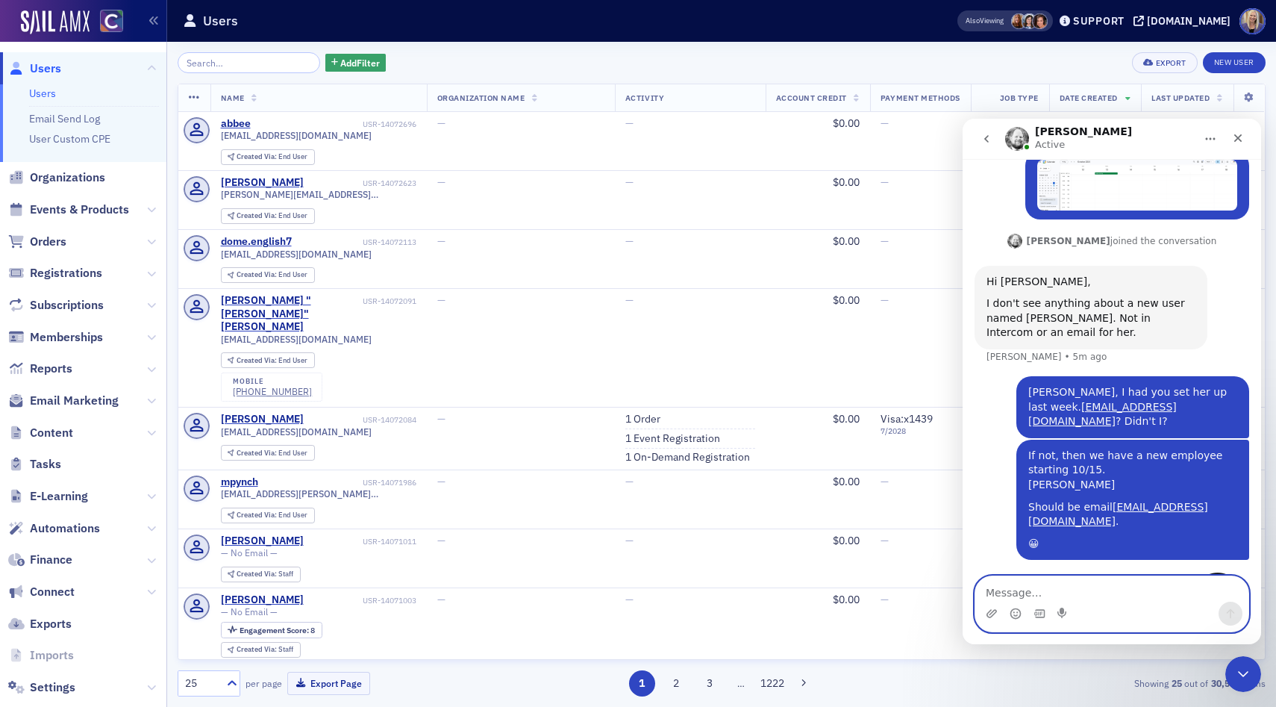
click at [1005, 590] on textarea "Message…" at bounding box center [1111, 588] width 273 height 25
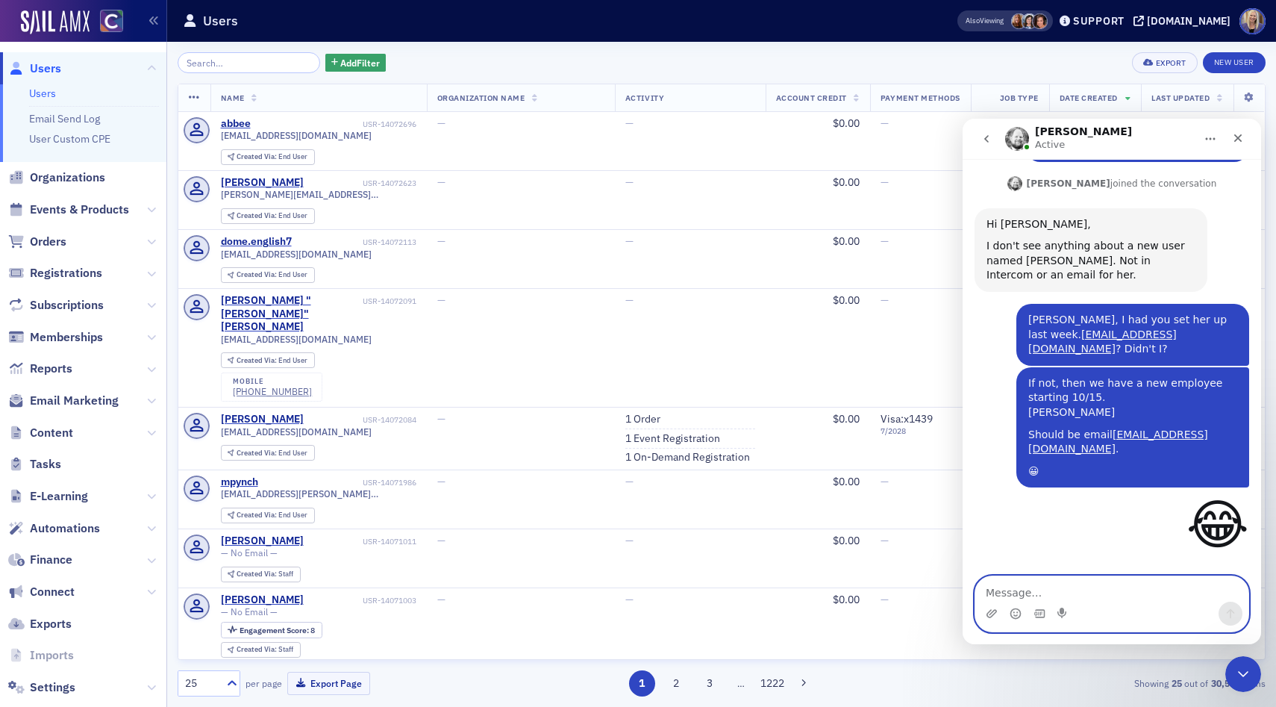
scroll to position [492, 0]
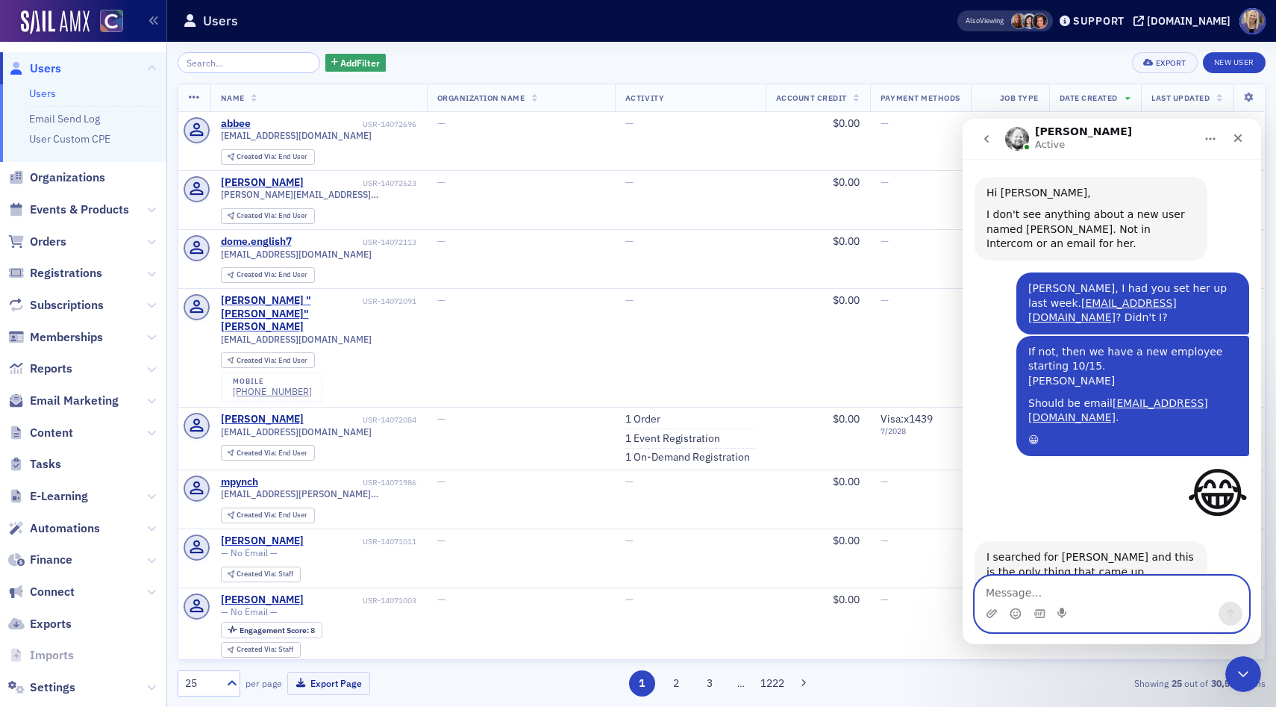
click at [1051, 587] on textarea "Message…" at bounding box center [1111, 588] width 273 height 25
type textarea "Thank you! 3 [DATE].... not normal. Just a lot!"
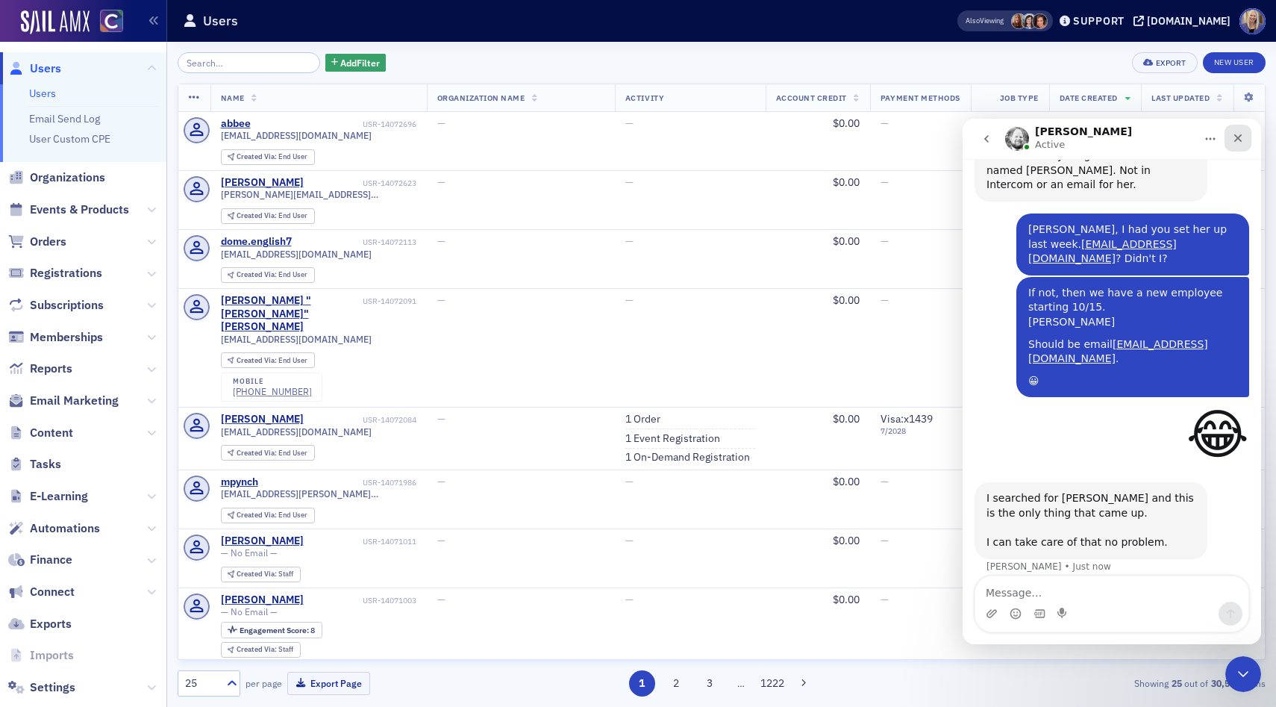
click at [1241, 138] on icon "Close" at bounding box center [1238, 138] width 12 height 12
